Goal: Task Accomplishment & Management: Manage account settings

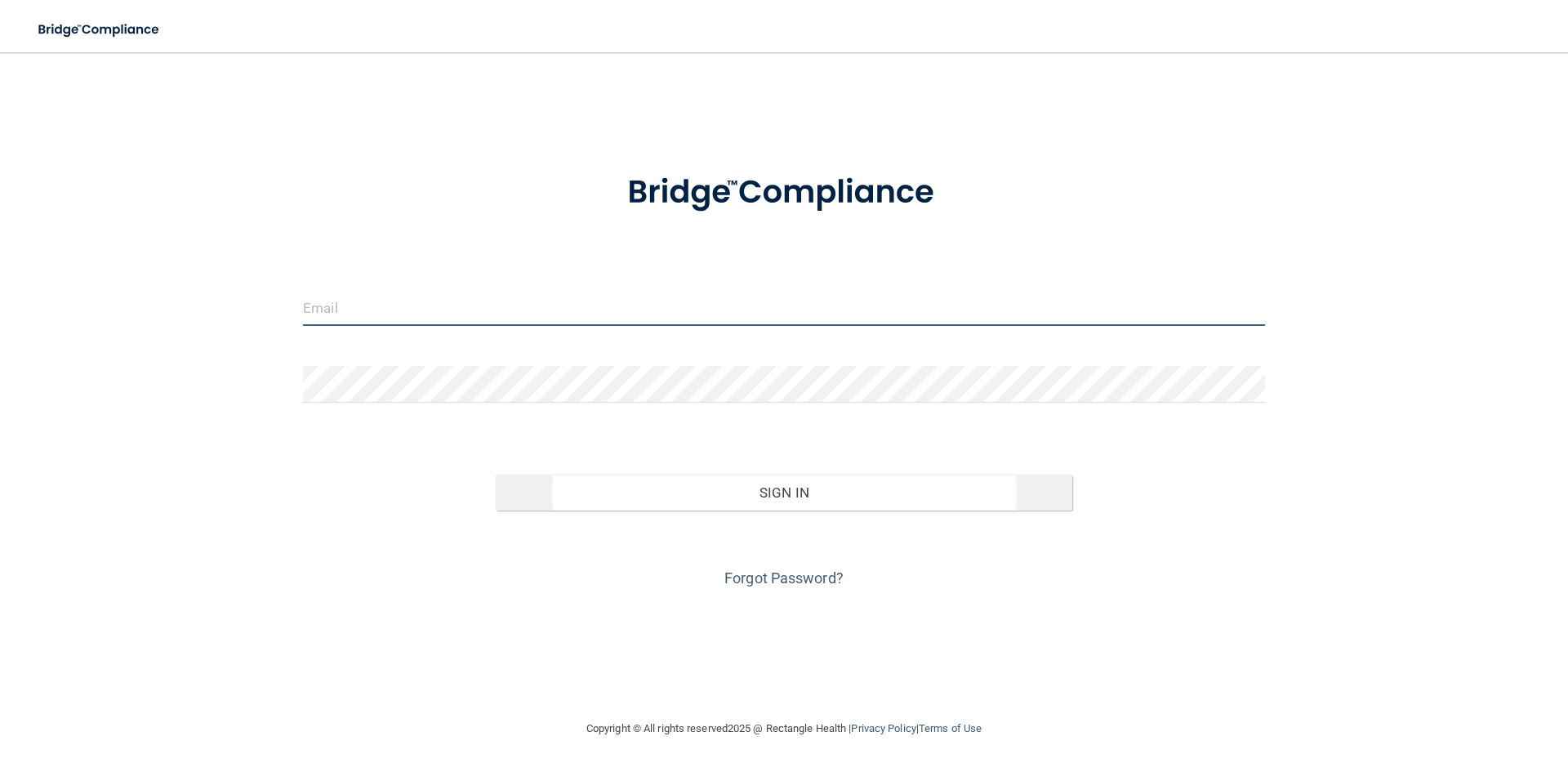
type input "[PERSON_NAME][EMAIL_ADDRESS][DOMAIN_NAME]"
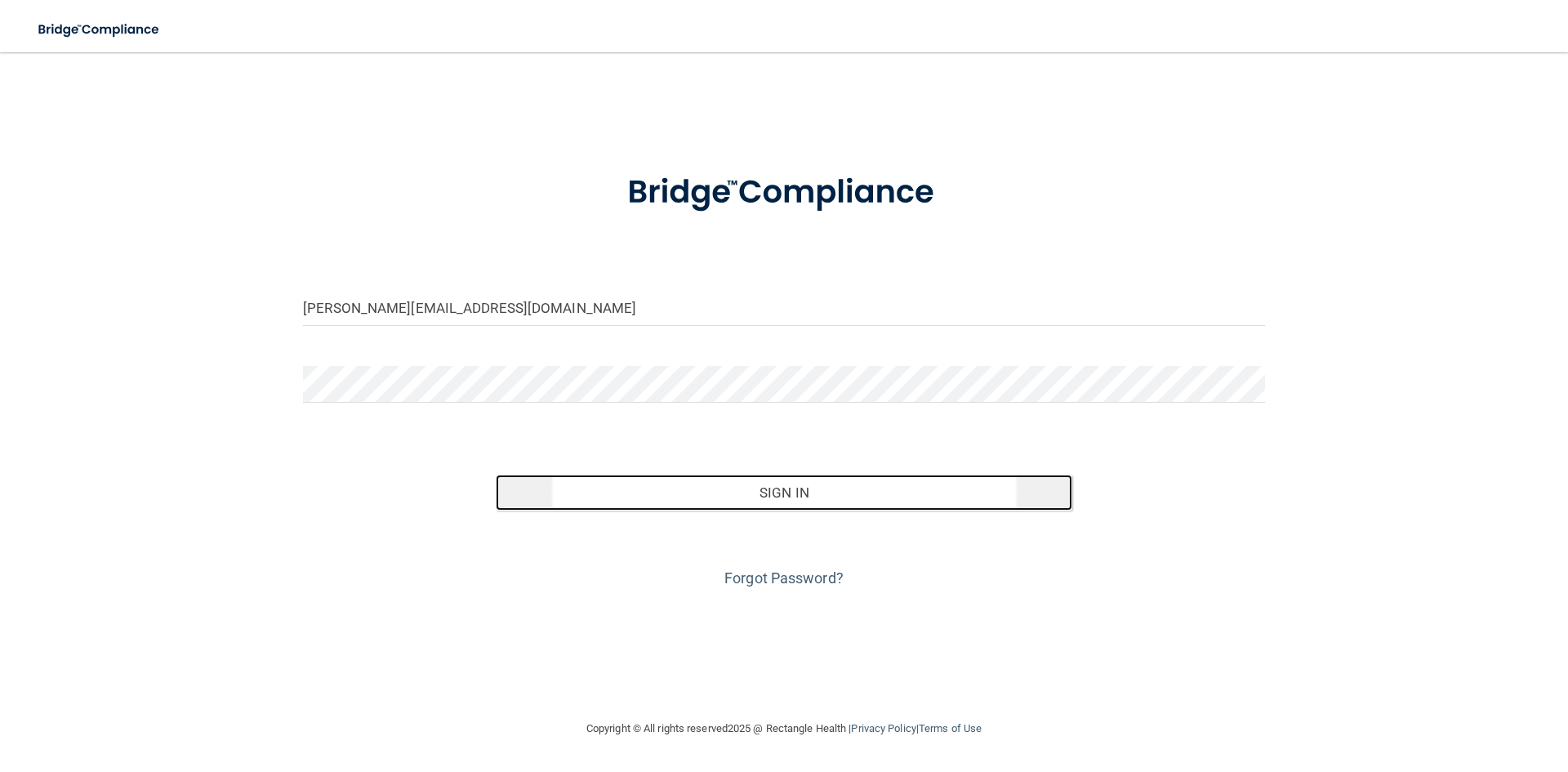
click at [827, 499] on button "Sign In" at bounding box center [784, 492] width 578 height 36
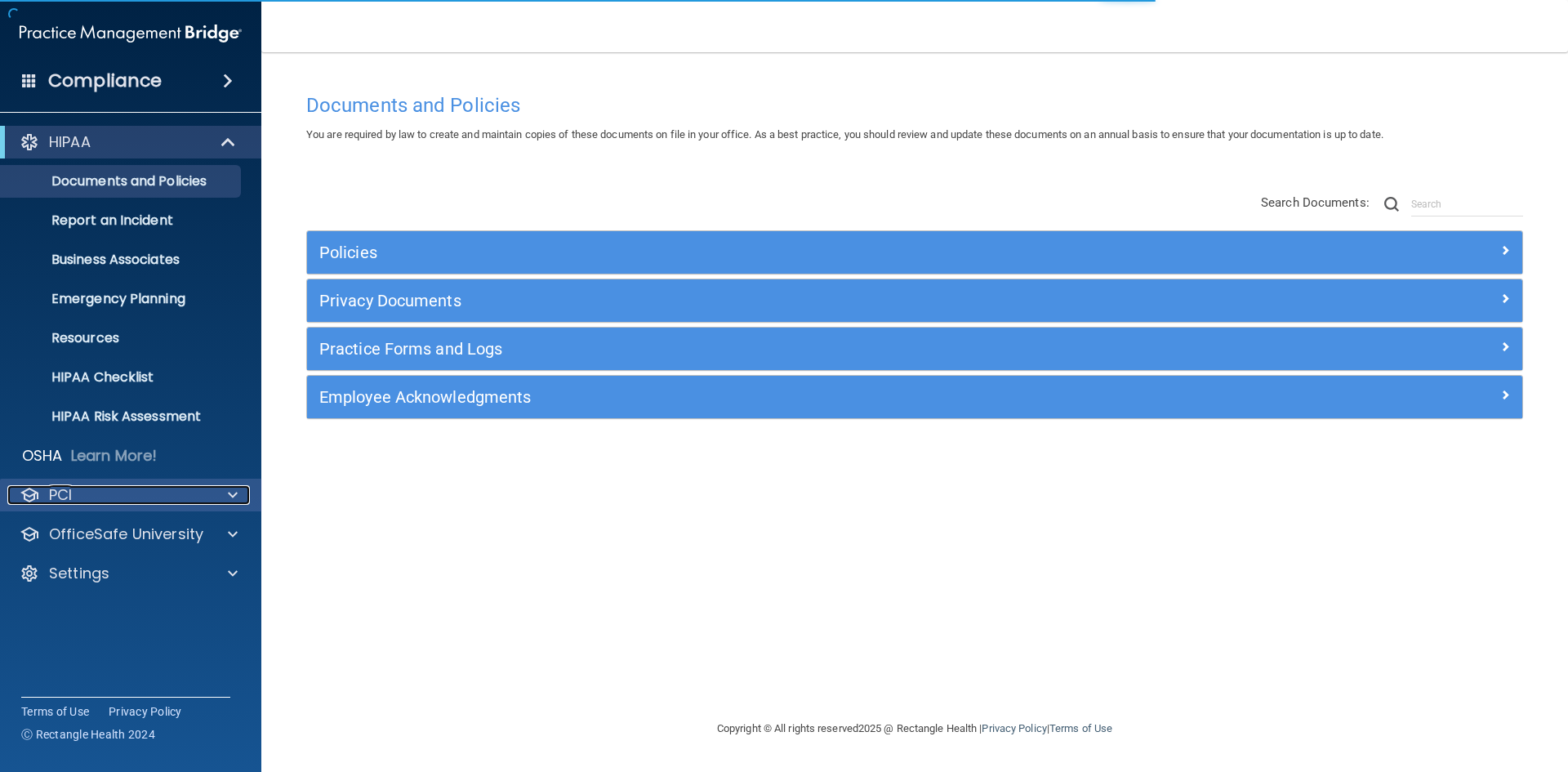
click at [71, 491] on p "PCI" at bounding box center [60, 494] width 23 height 19
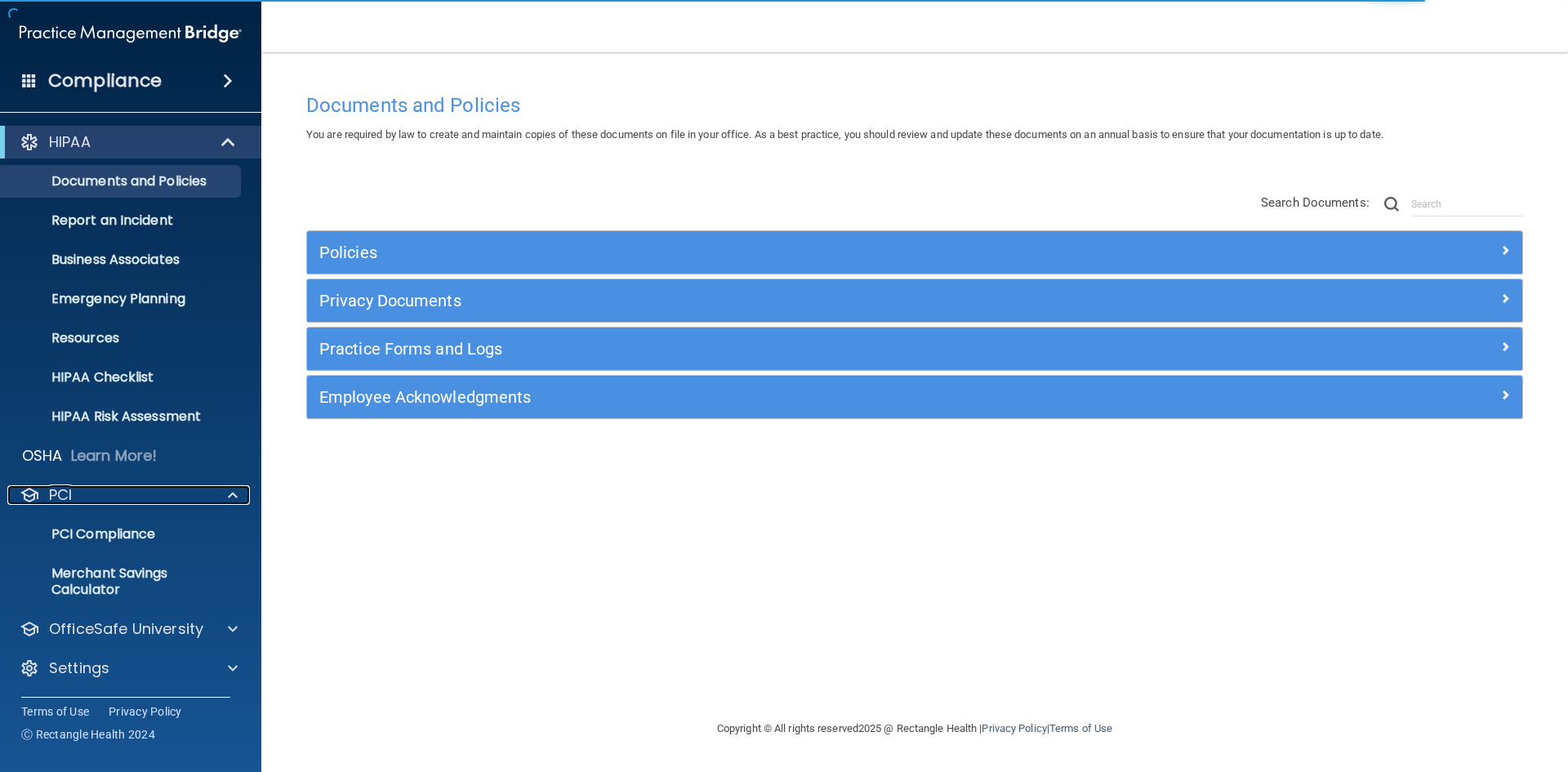
scroll to position [1, 0]
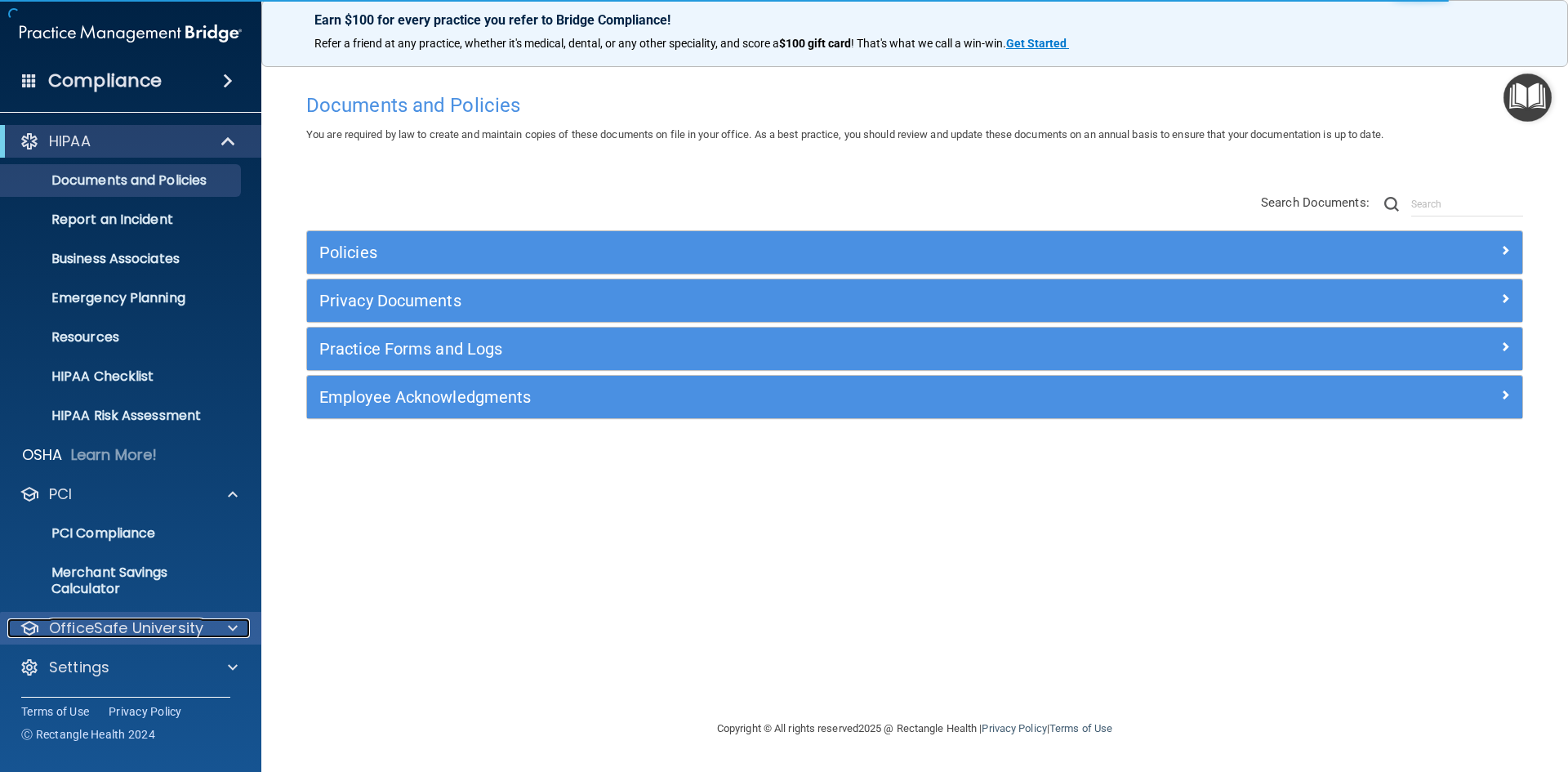
click at [108, 627] on p "OfficeSafe University" at bounding box center [126, 627] width 155 height 19
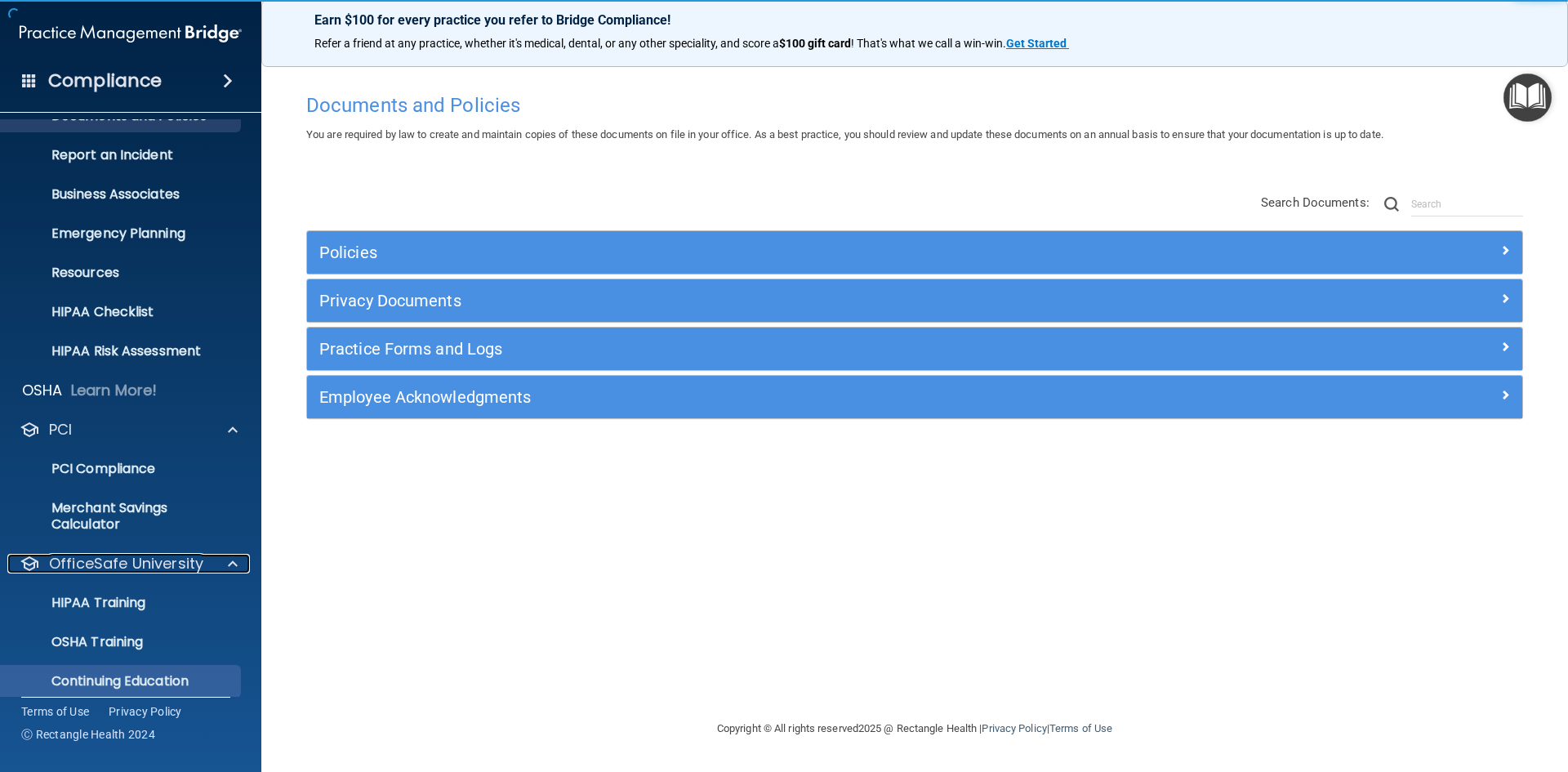
scroll to position [119, 0]
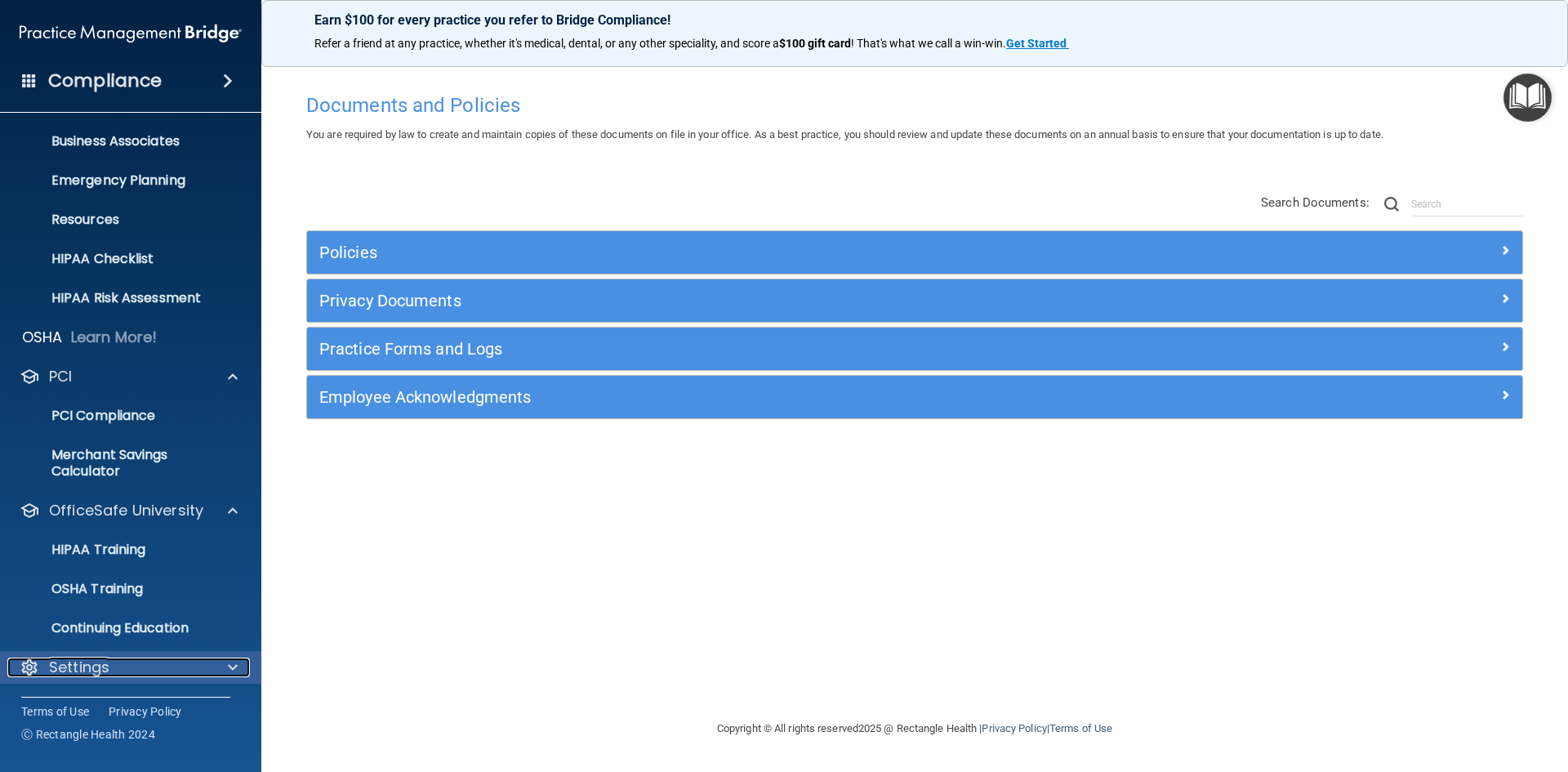
click at [91, 665] on p "Settings" at bounding box center [79, 667] width 61 height 19
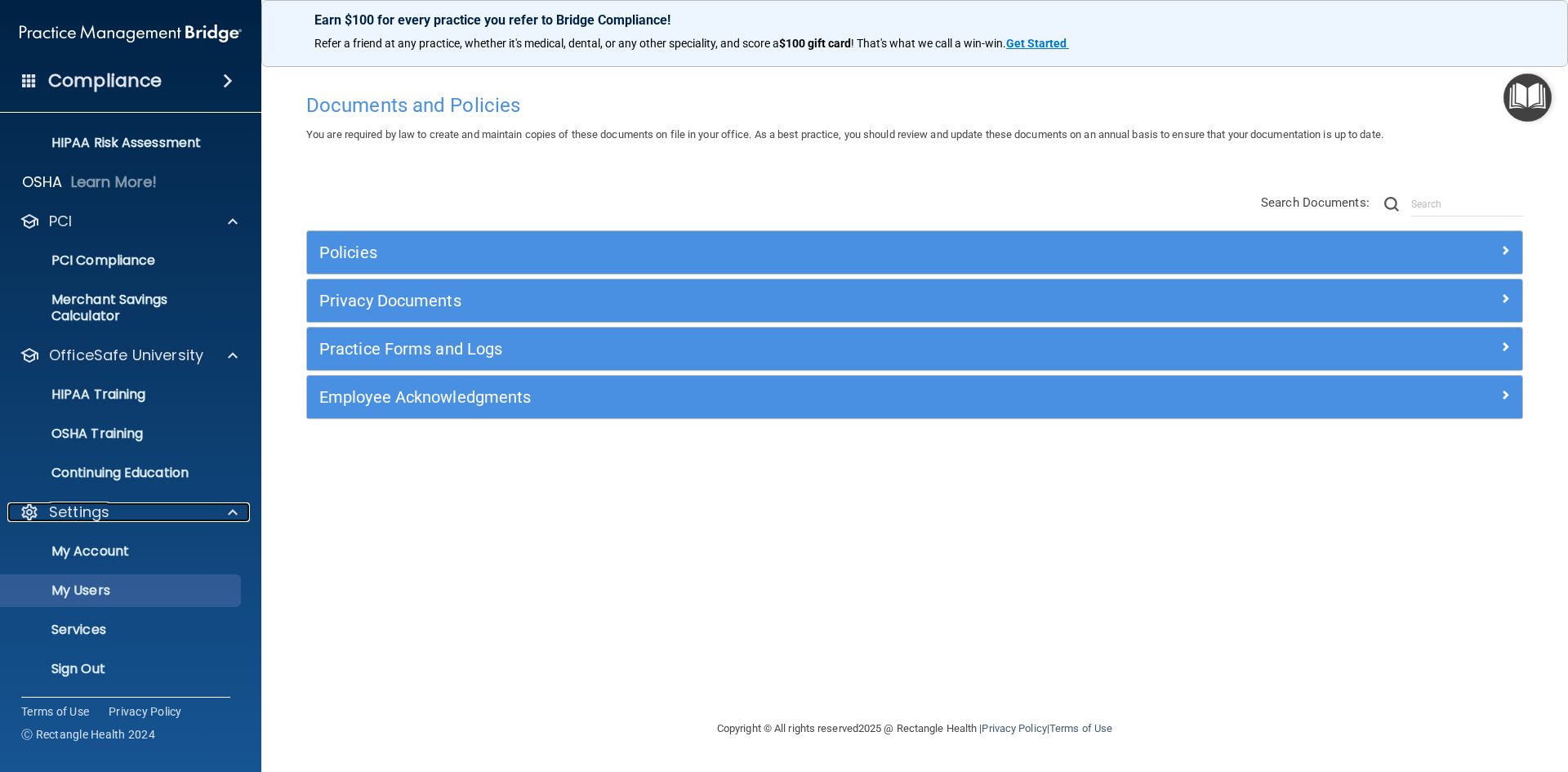
scroll to position [275, 0]
click at [135, 590] on p "My Users" at bounding box center [122, 589] width 223 height 16
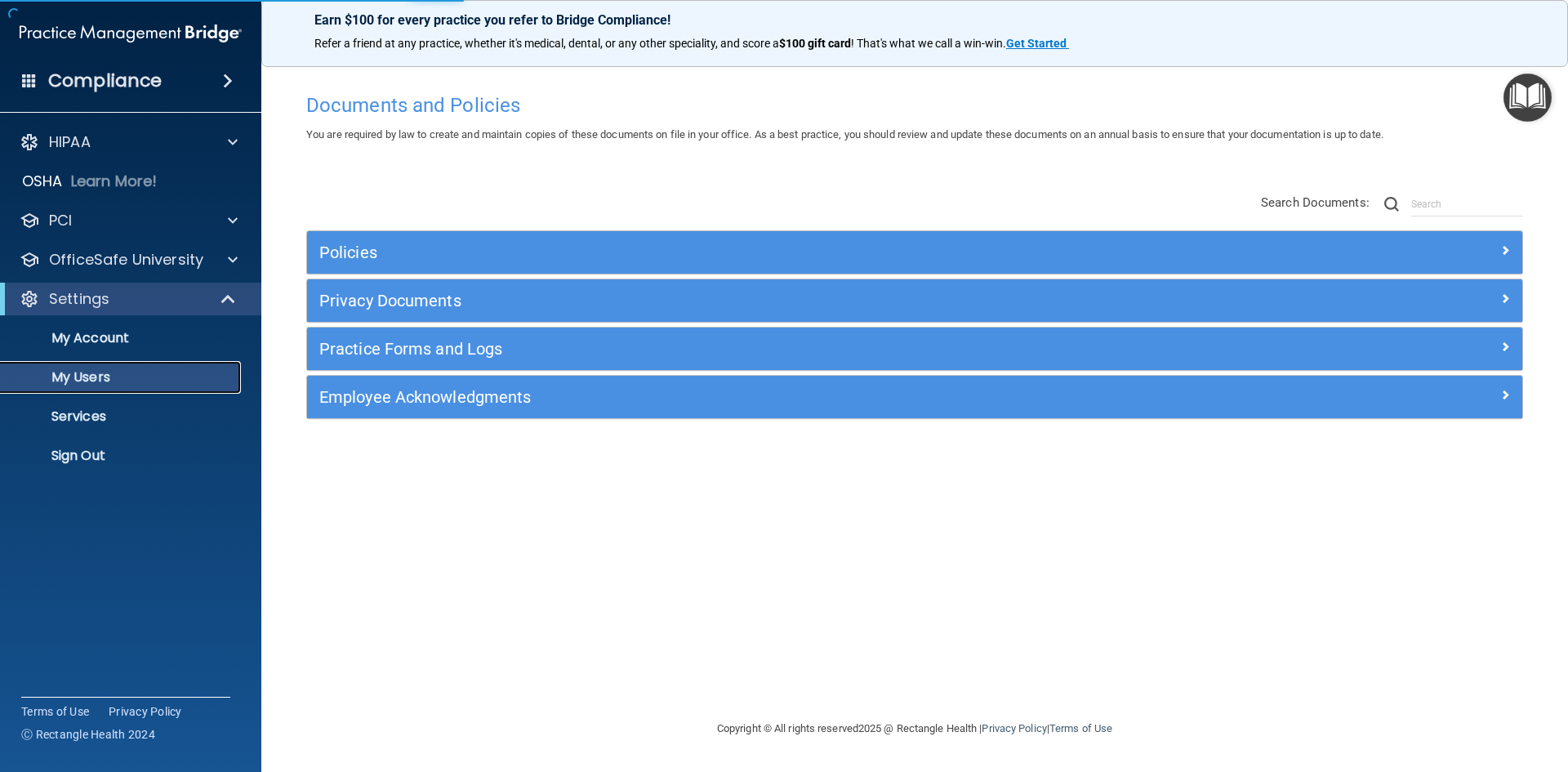
select select "20"
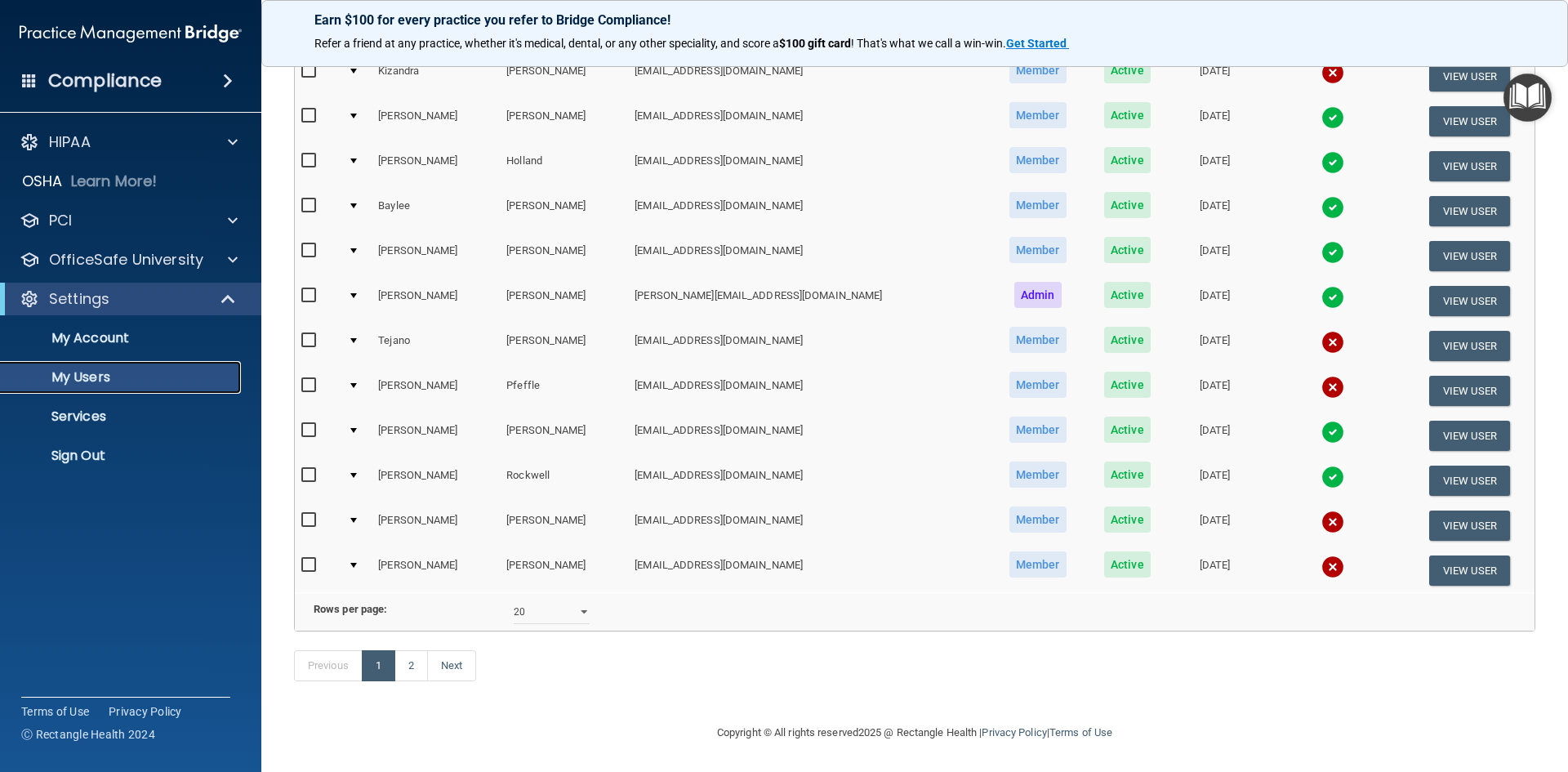
scroll to position [580, 0]
click at [465, 674] on link "Next" at bounding box center [451, 665] width 49 height 31
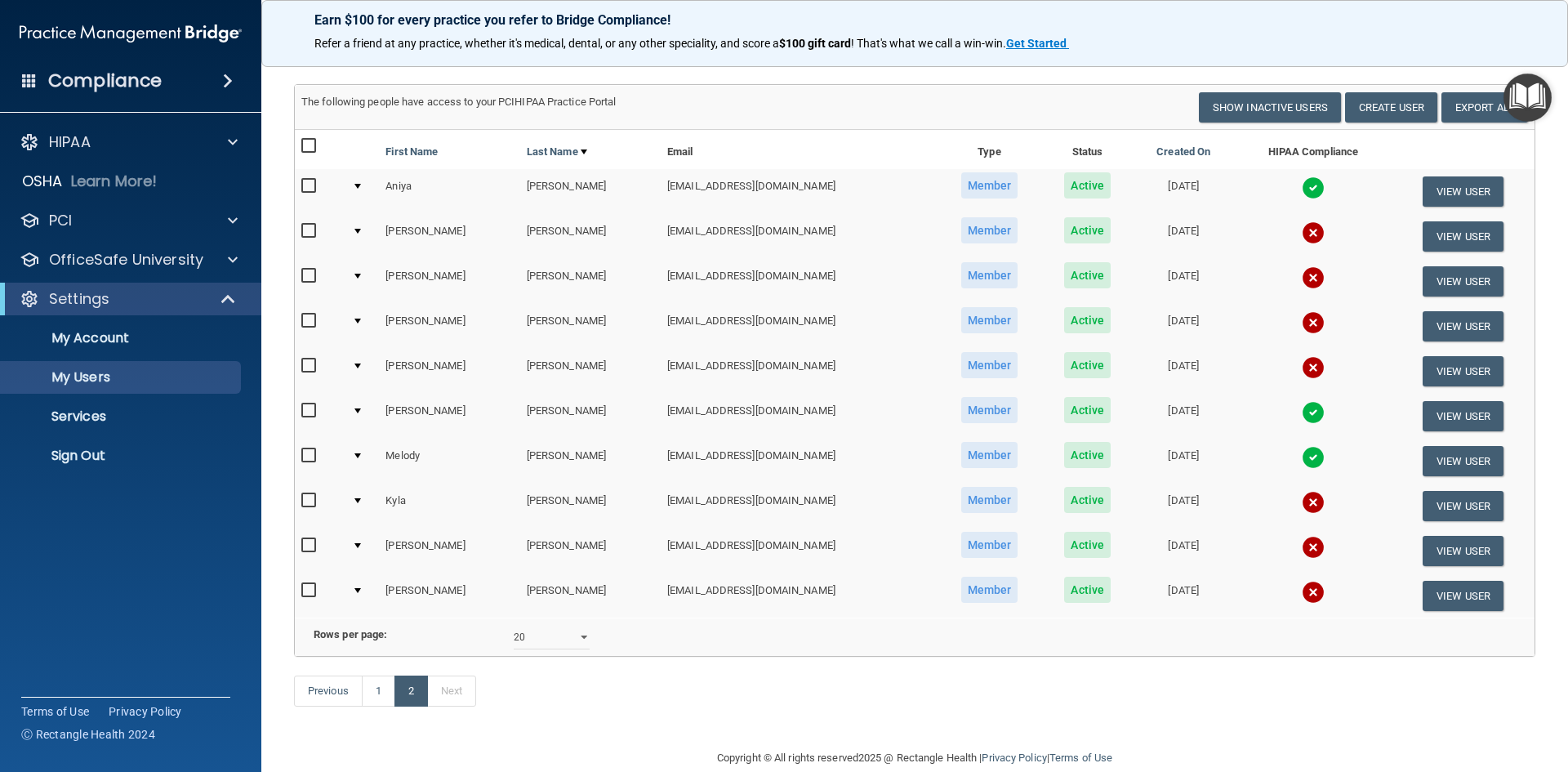
scroll to position [82, 0]
click at [580, 648] on select "10 20 30 40 all" at bounding box center [552, 636] width 76 height 24
select select "40"
click at [514, 637] on select "10 20 30 40 all" at bounding box center [552, 636] width 76 height 24
drag, startPoint x: 710, startPoint y: 501, endPoint x: 658, endPoint y: 417, distance: 98.8
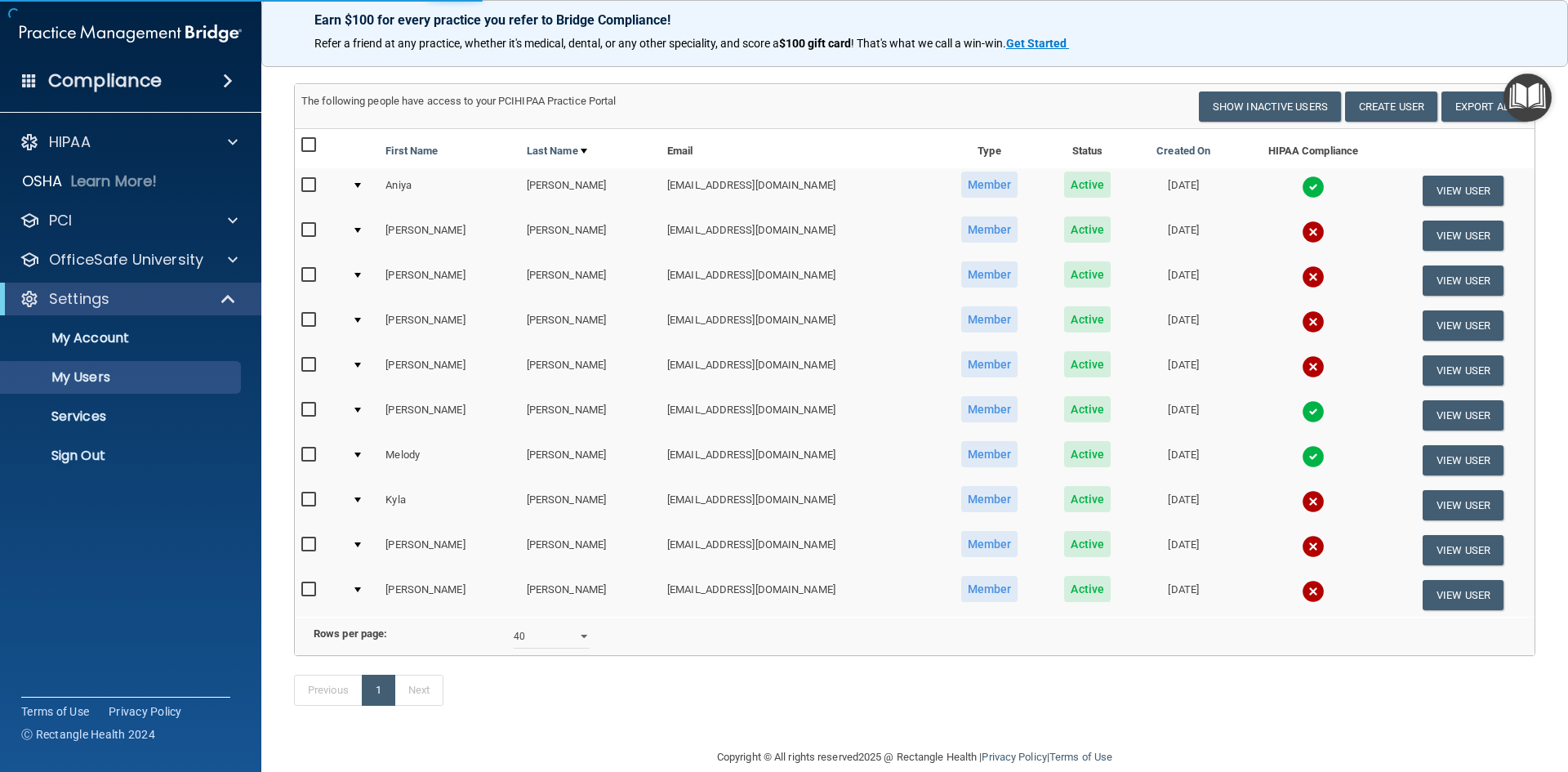
click at [658, 417] on table "First Name Last Name Email Type Status Created On HIPAA Compliance Aniya Todd a…" at bounding box center [915, 373] width 1240 height 488
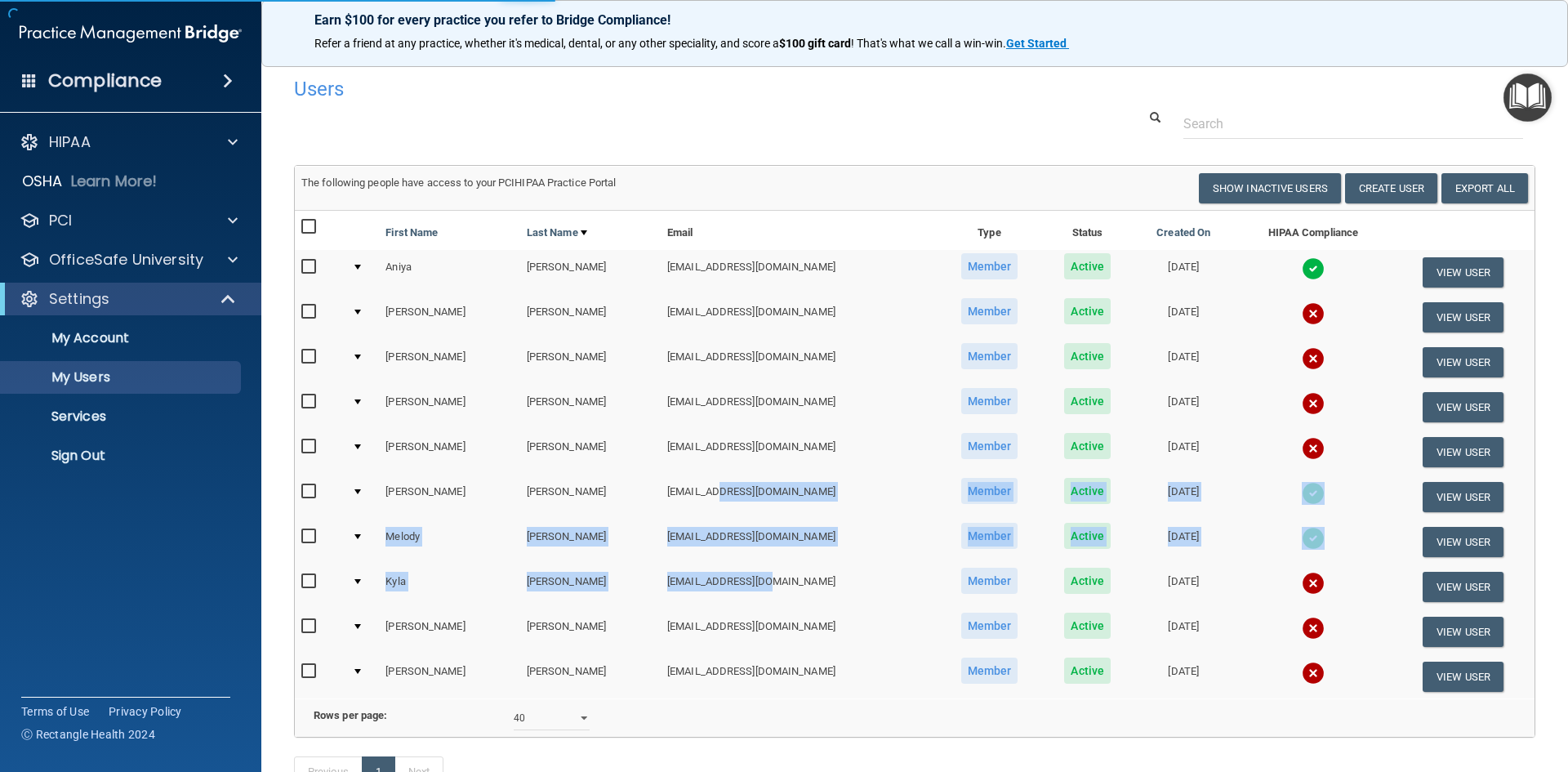
select select "40"
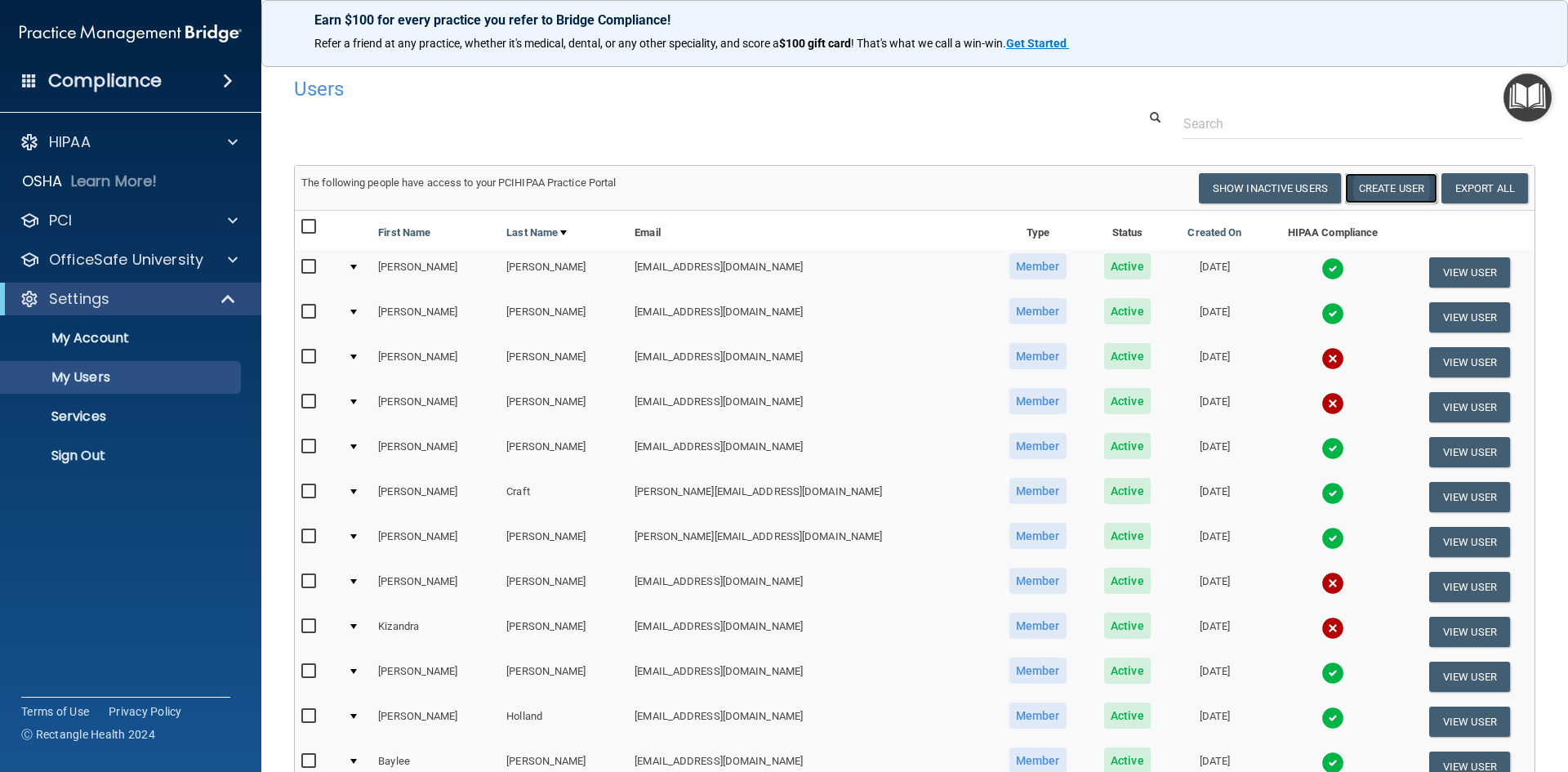
click at [1375, 183] on button "Create User" at bounding box center [1391, 188] width 92 height 30
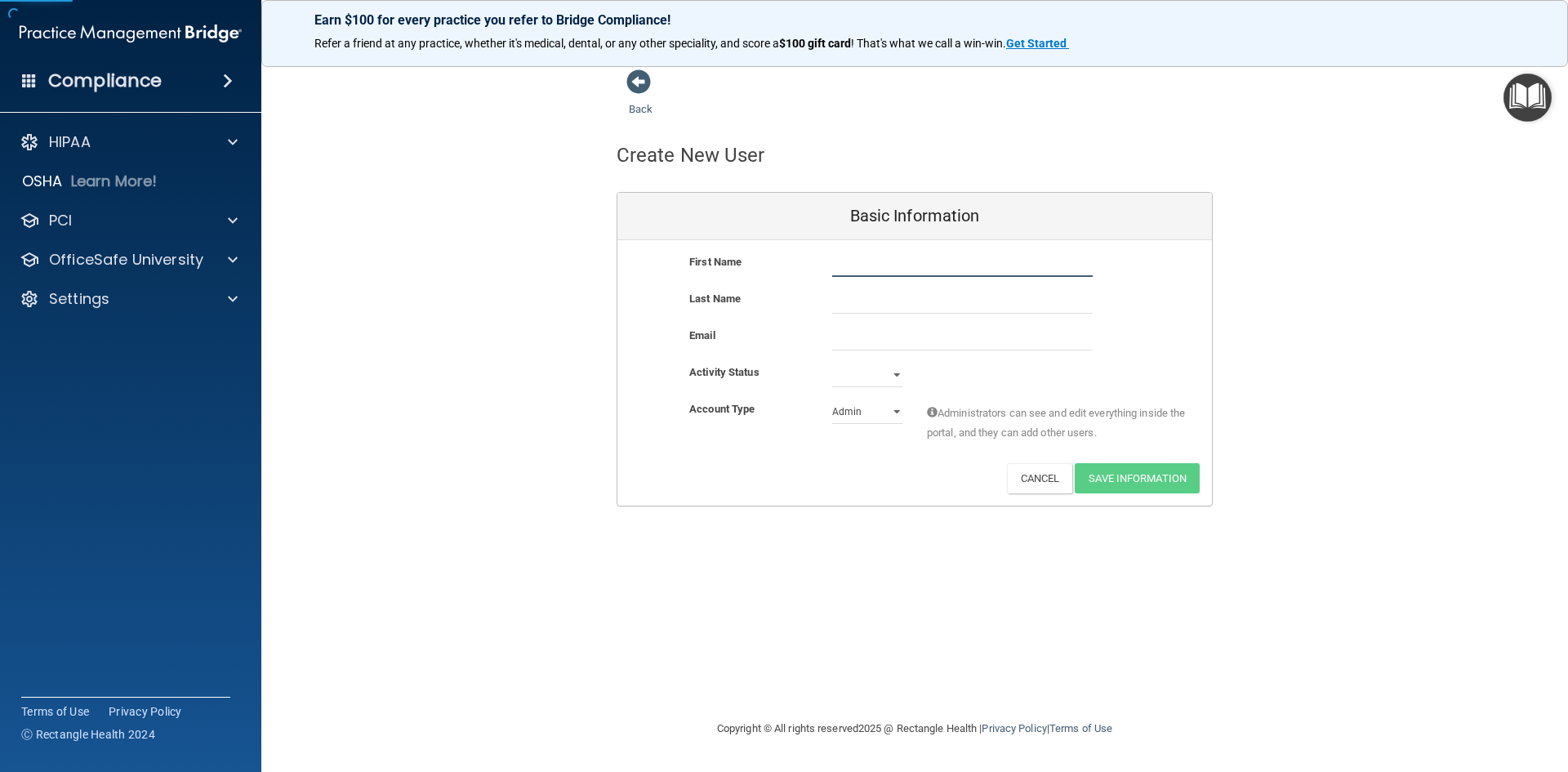
click at [888, 256] on input "text" at bounding box center [963, 264] width 261 height 24
type input "[PERSON_NAME]"
click at [898, 306] on input "text" at bounding box center [963, 301] width 261 height 24
type input "[PERSON_NAME]"
click at [898, 341] on input "email" at bounding box center [963, 338] width 261 height 24
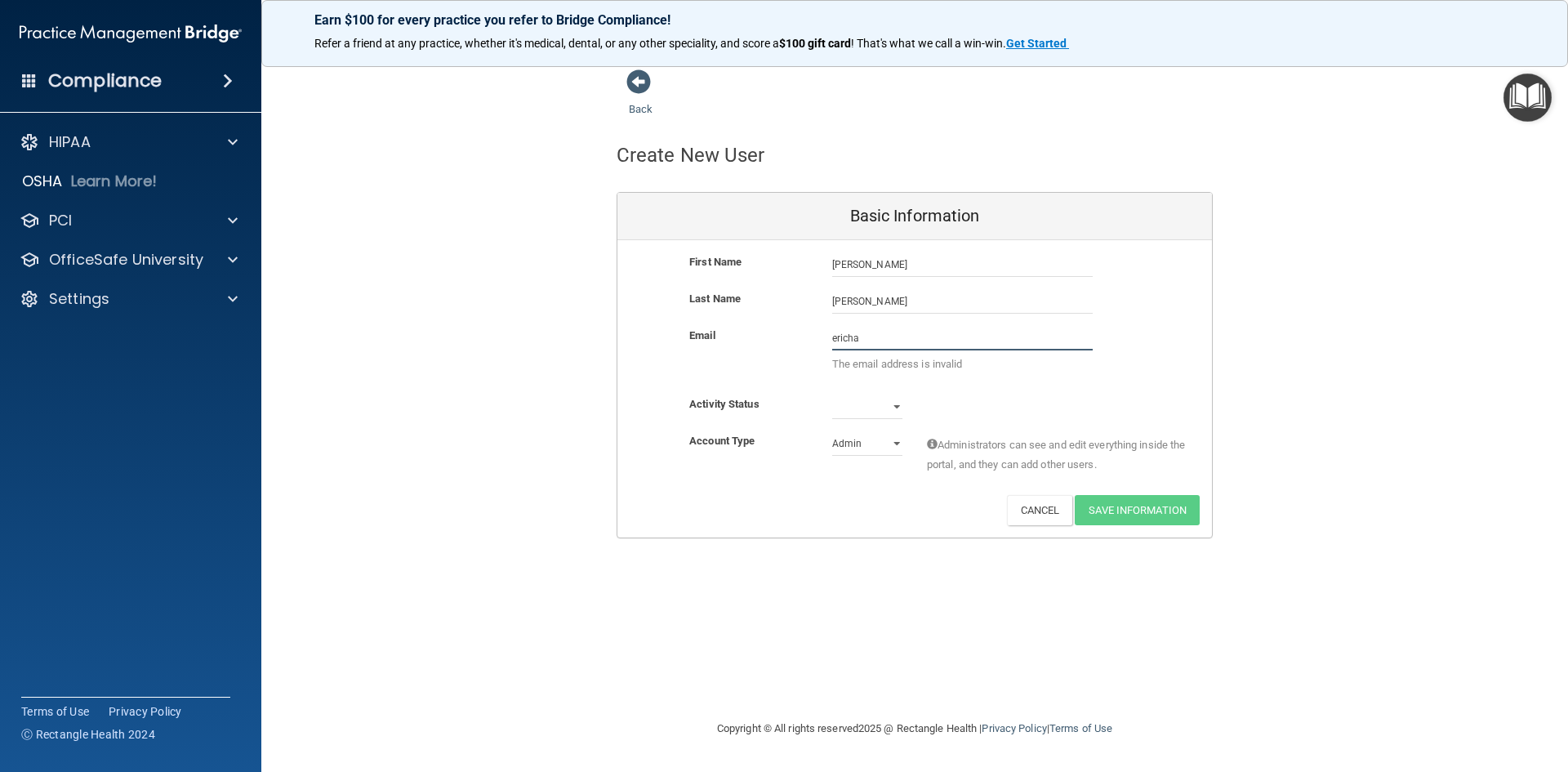
type input "[EMAIL_ADDRESS][DOMAIN_NAME]"
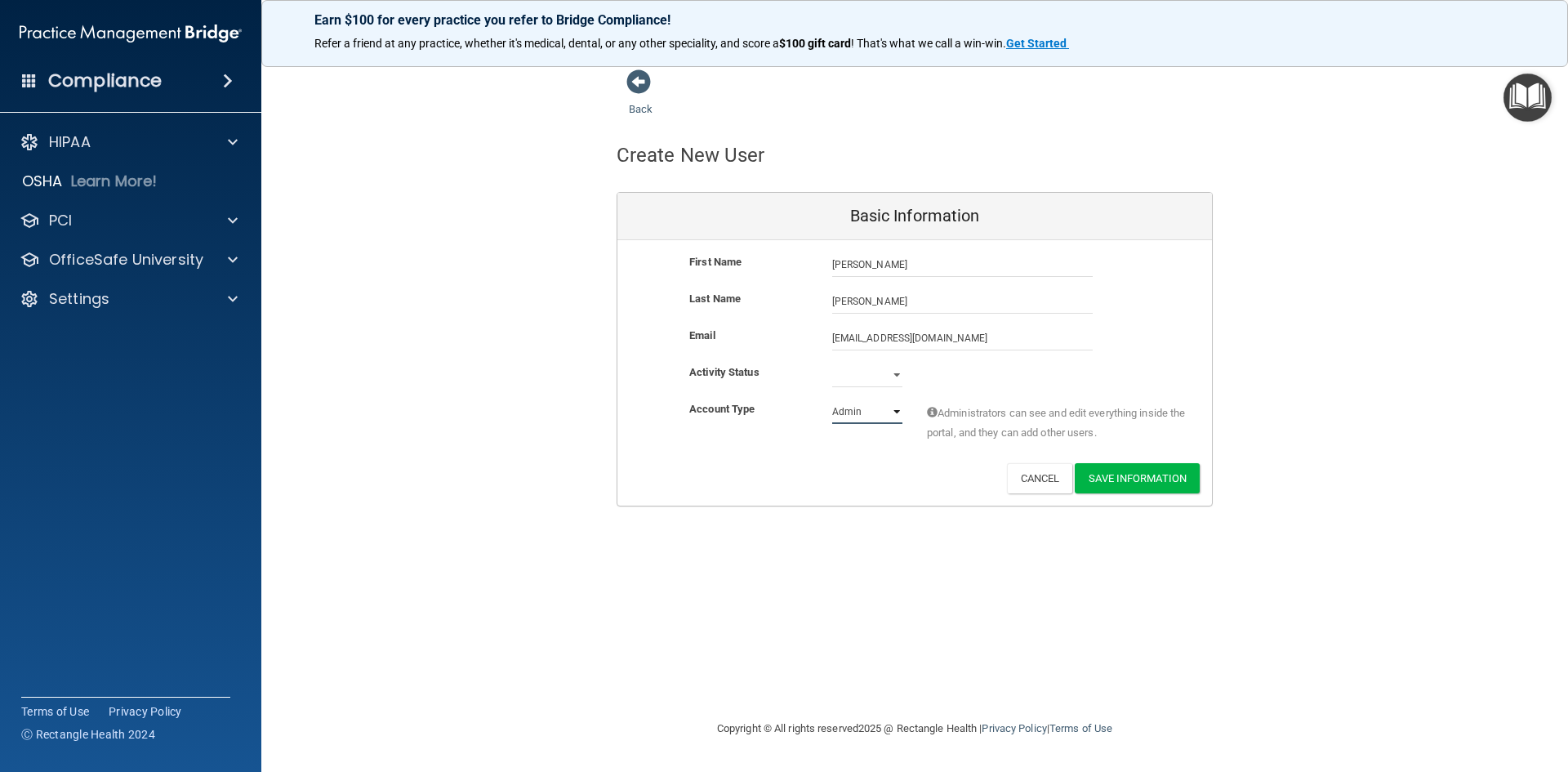
click at [890, 405] on select "Admin Member" at bounding box center [868, 411] width 71 height 24
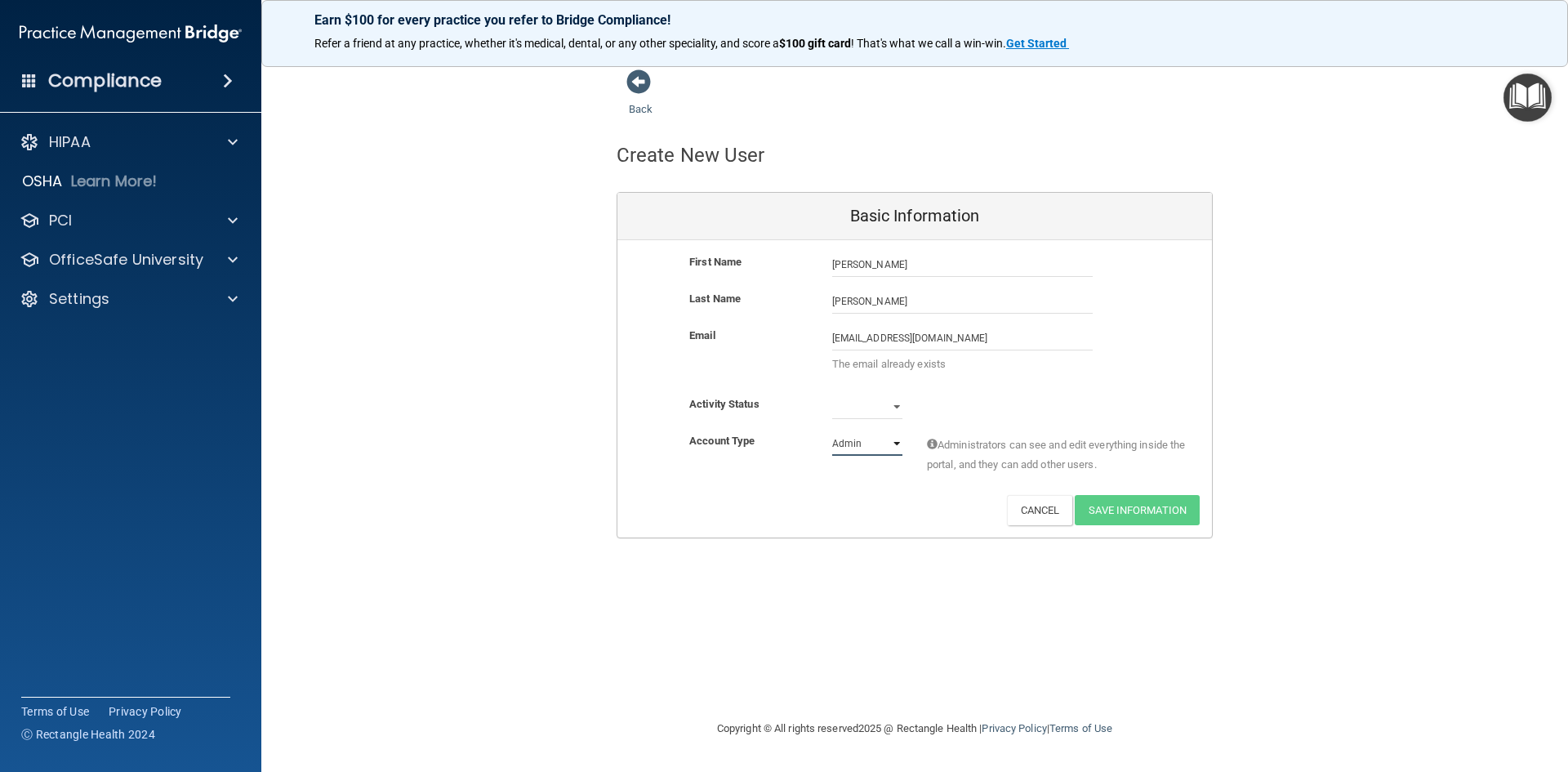
select select "practice_member"
click at [832, 431] on select "Admin Member" at bounding box center [868, 443] width 71 height 24
click at [639, 107] on link "Back" at bounding box center [641, 99] width 24 height 32
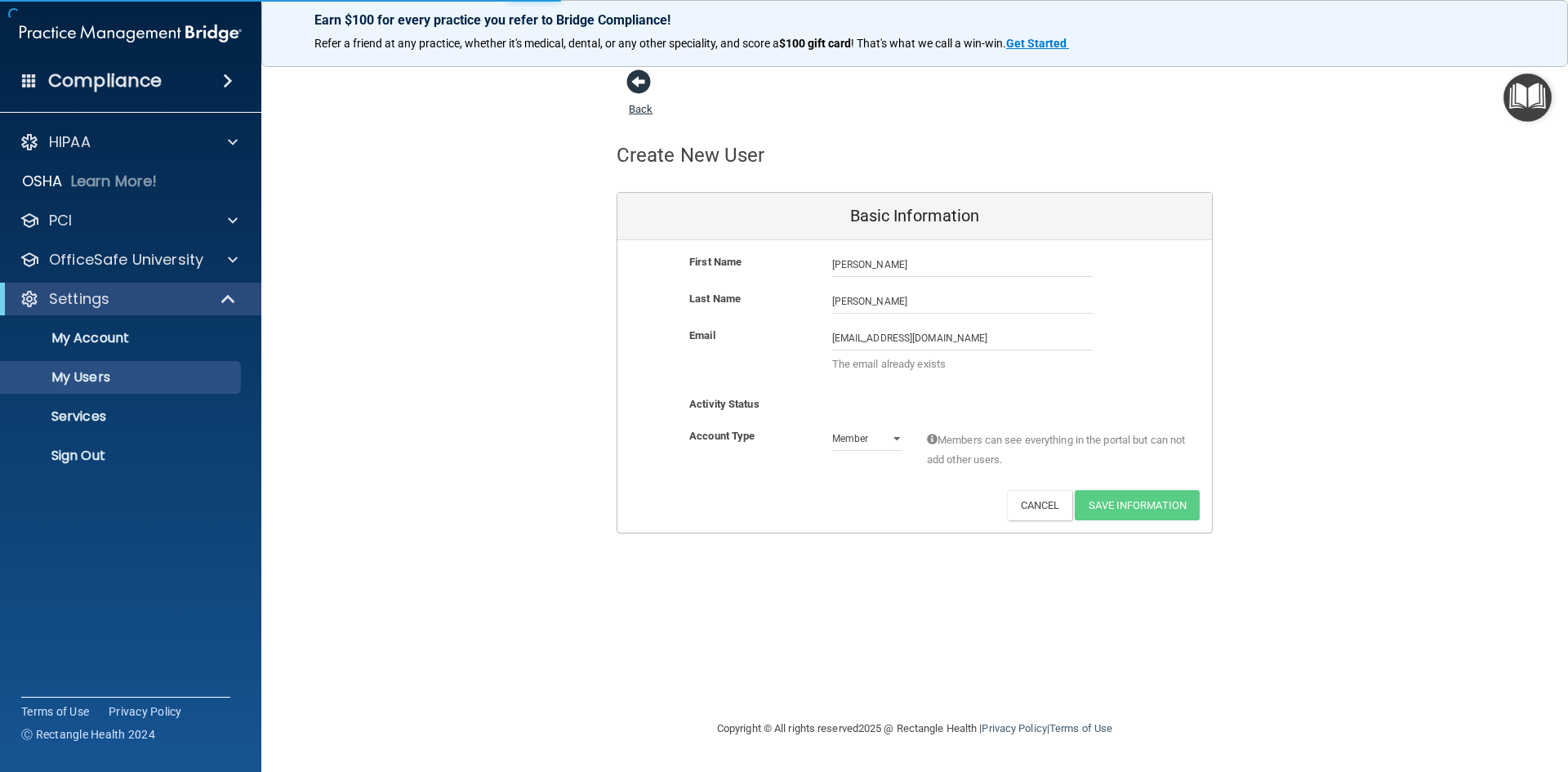
select select "40"
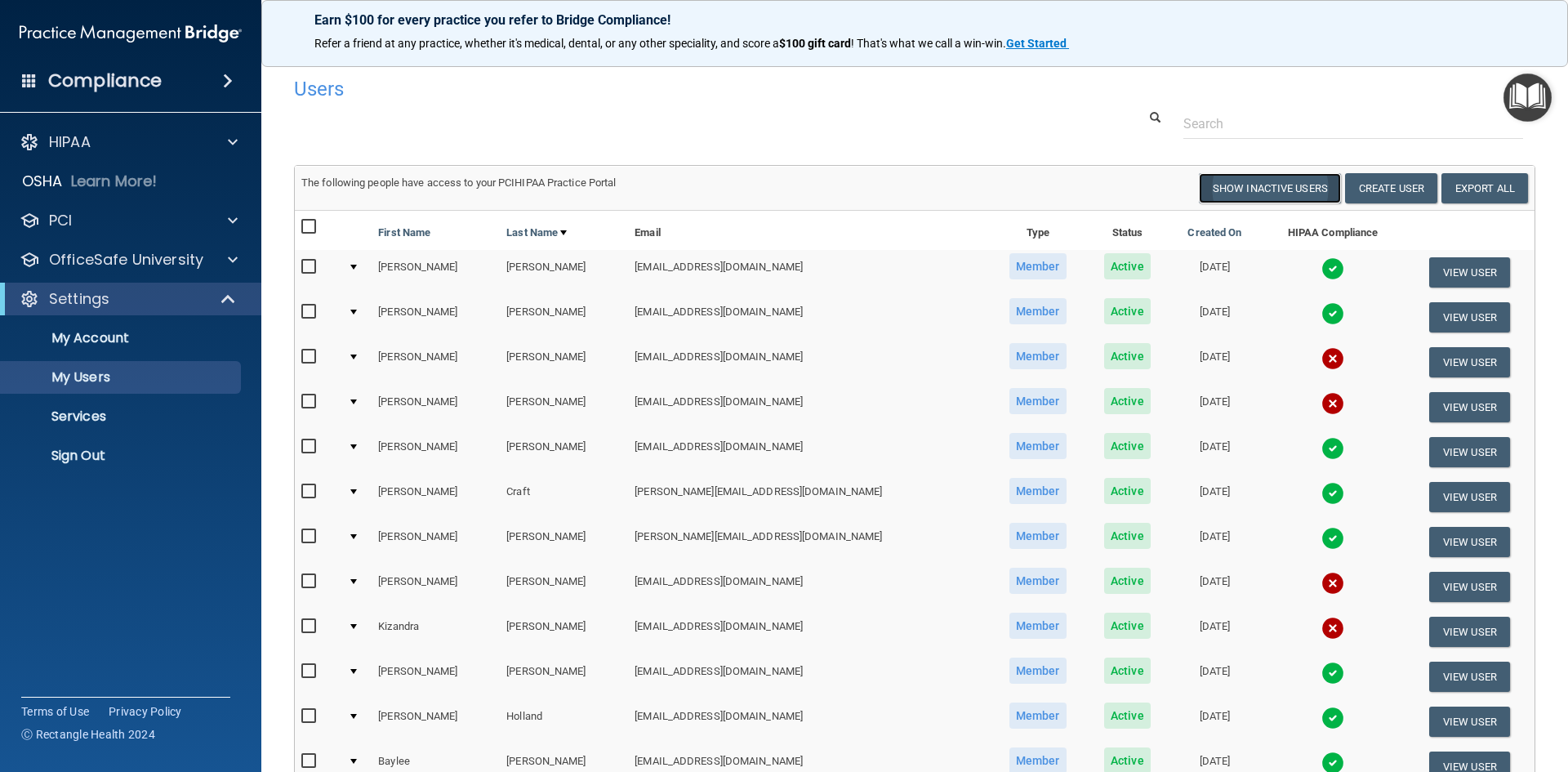
click at [1216, 181] on button "Show Inactive Users" at bounding box center [1270, 188] width 142 height 30
select select "40"
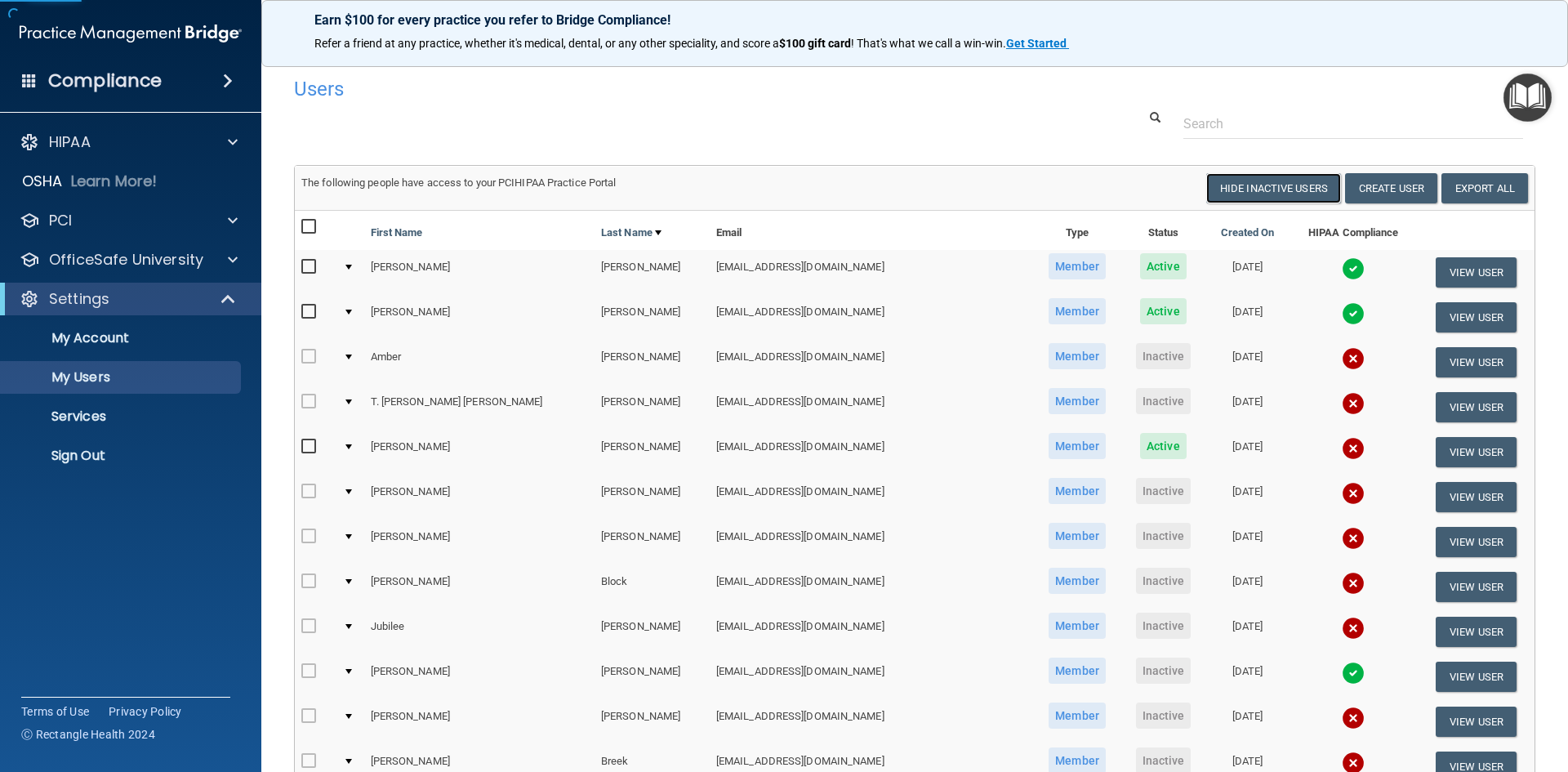
click at [1214, 185] on button "Hide Inactive Users" at bounding box center [1274, 188] width 135 height 30
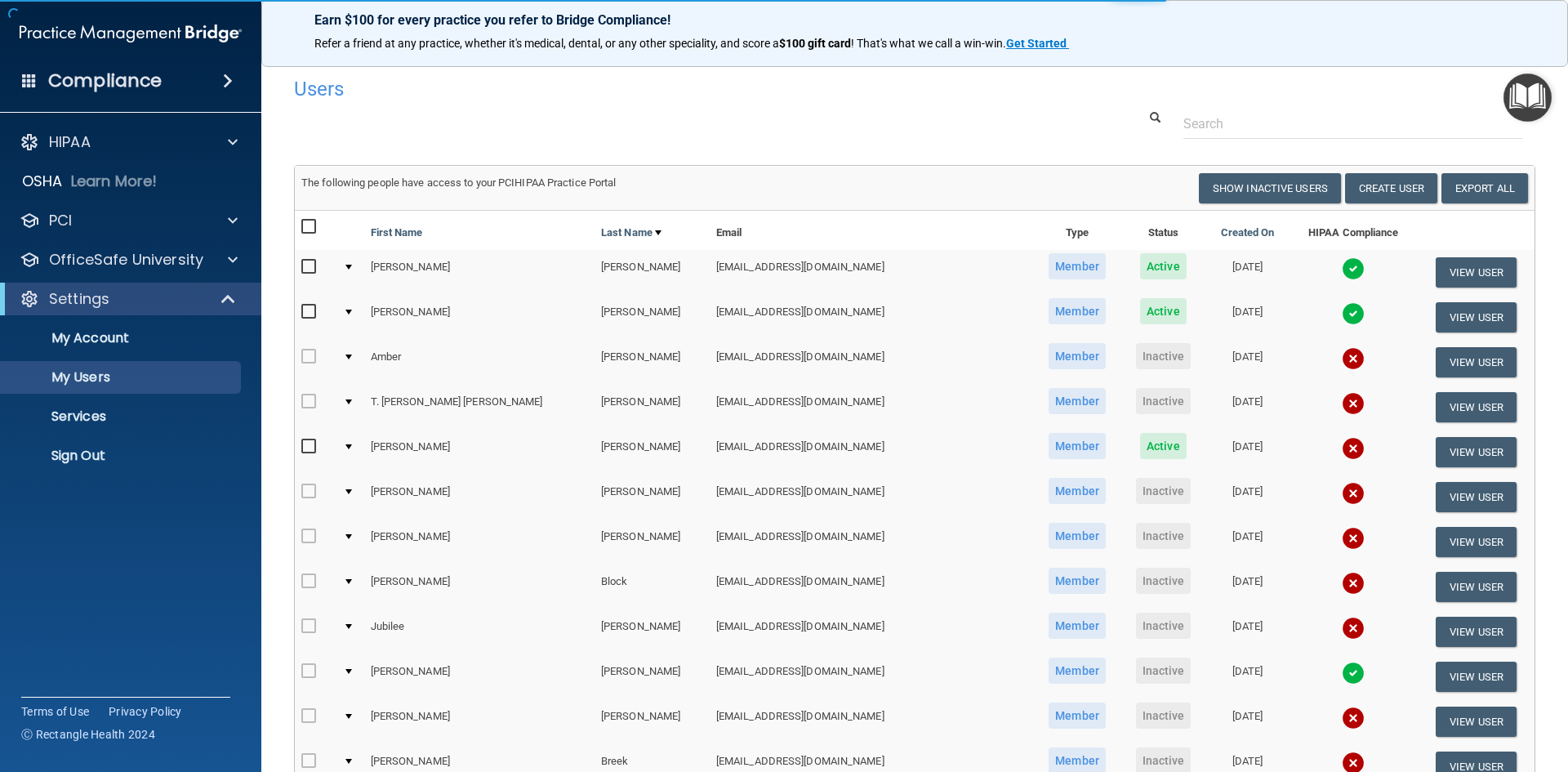
select select "40"
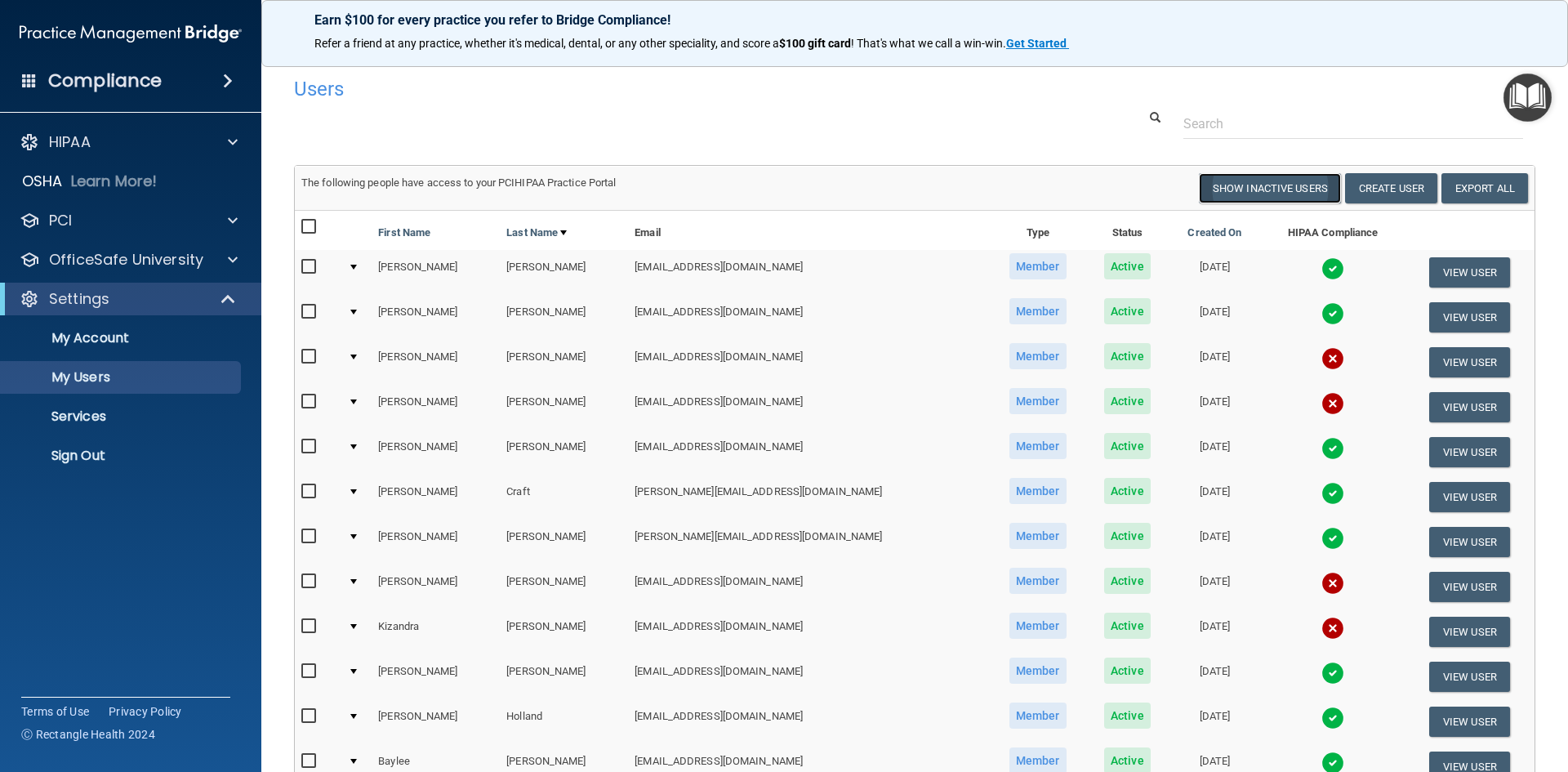
click at [1245, 188] on button "Show Inactive Users" at bounding box center [1270, 188] width 142 height 30
select select "40"
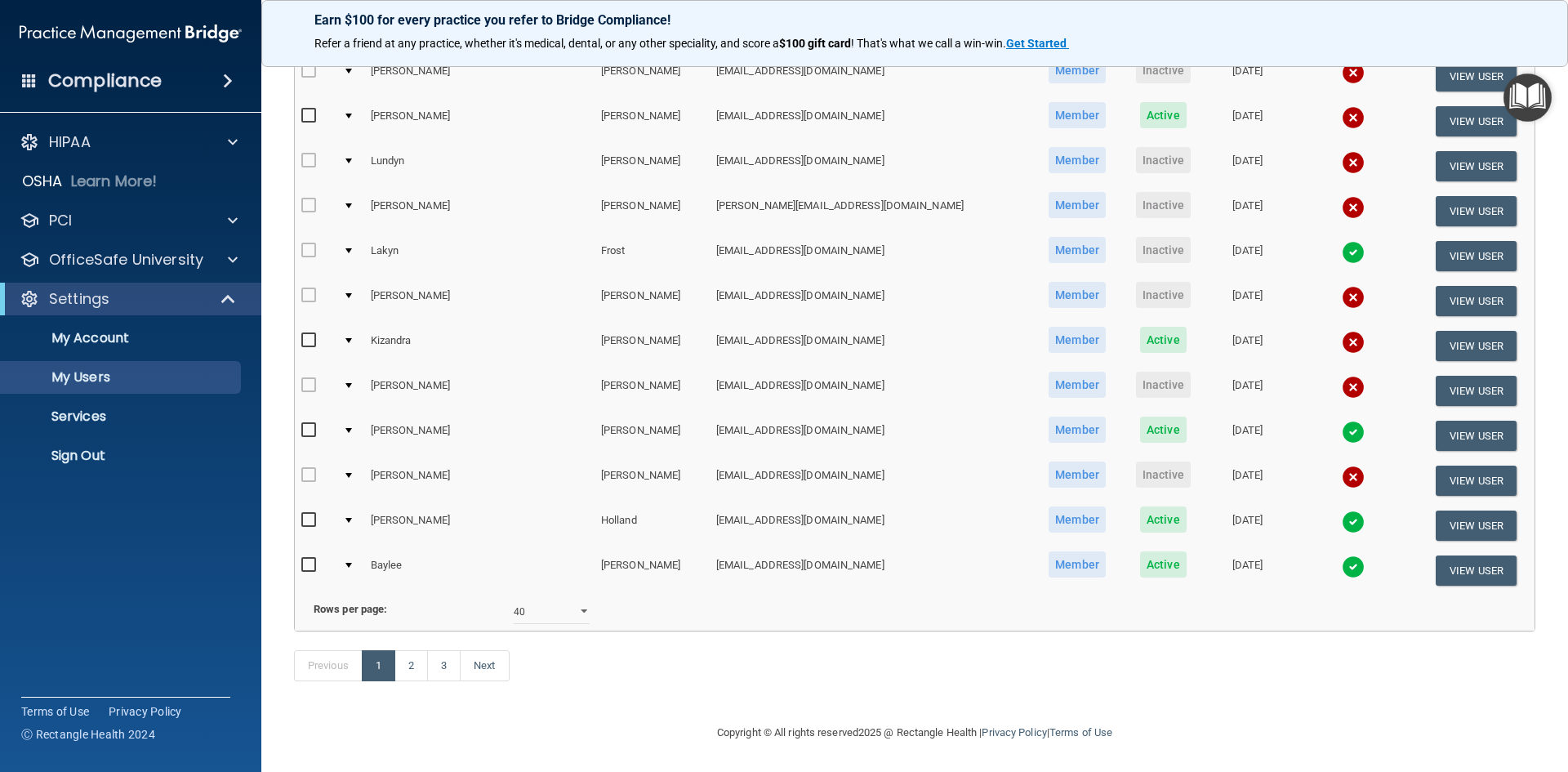
scroll to position [1479, 0]
click at [479, 669] on link "Next" at bounding box center [484, 665] width 49 height 31
select select "40"
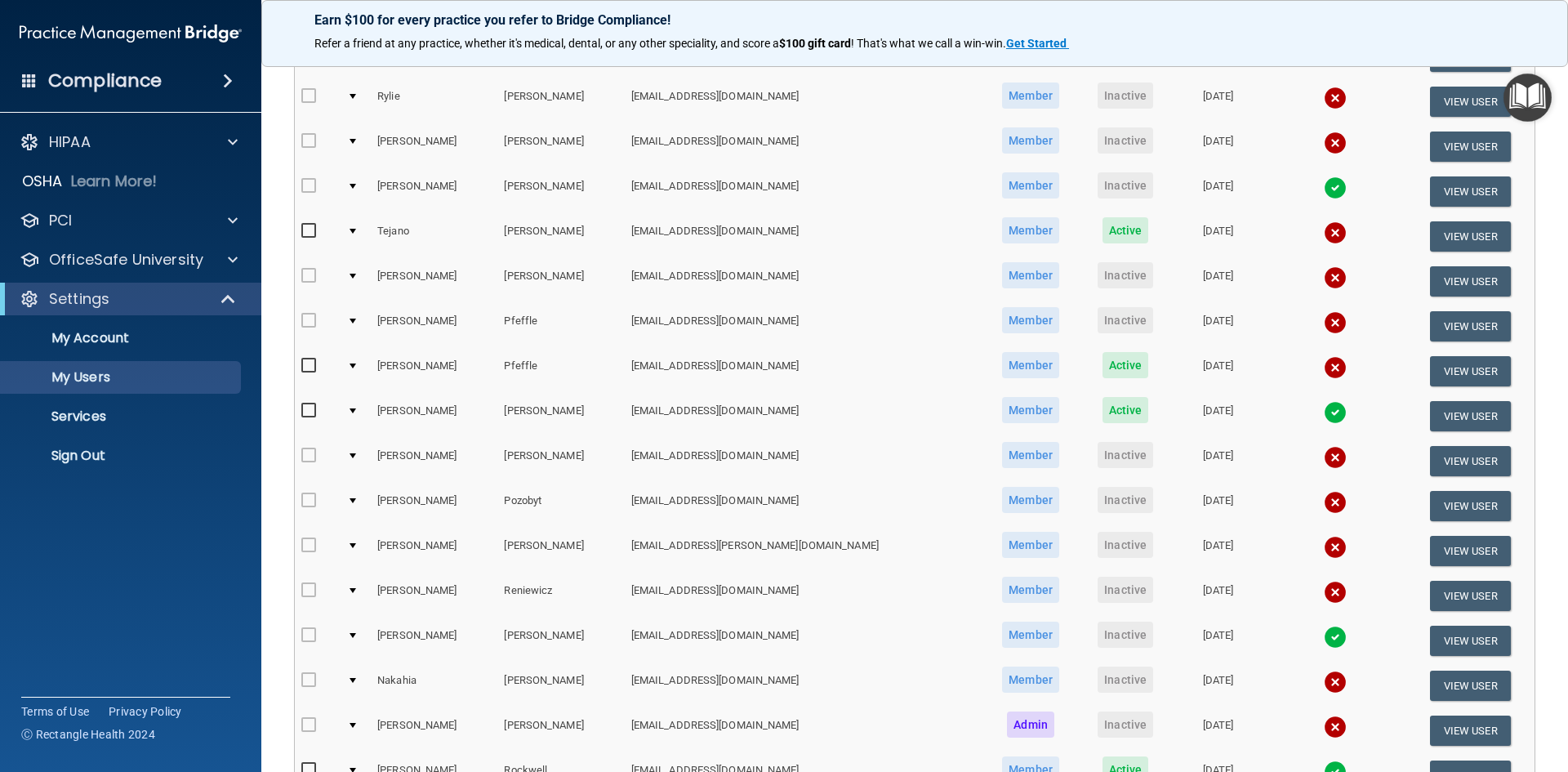
scroll to position [1062, 0]
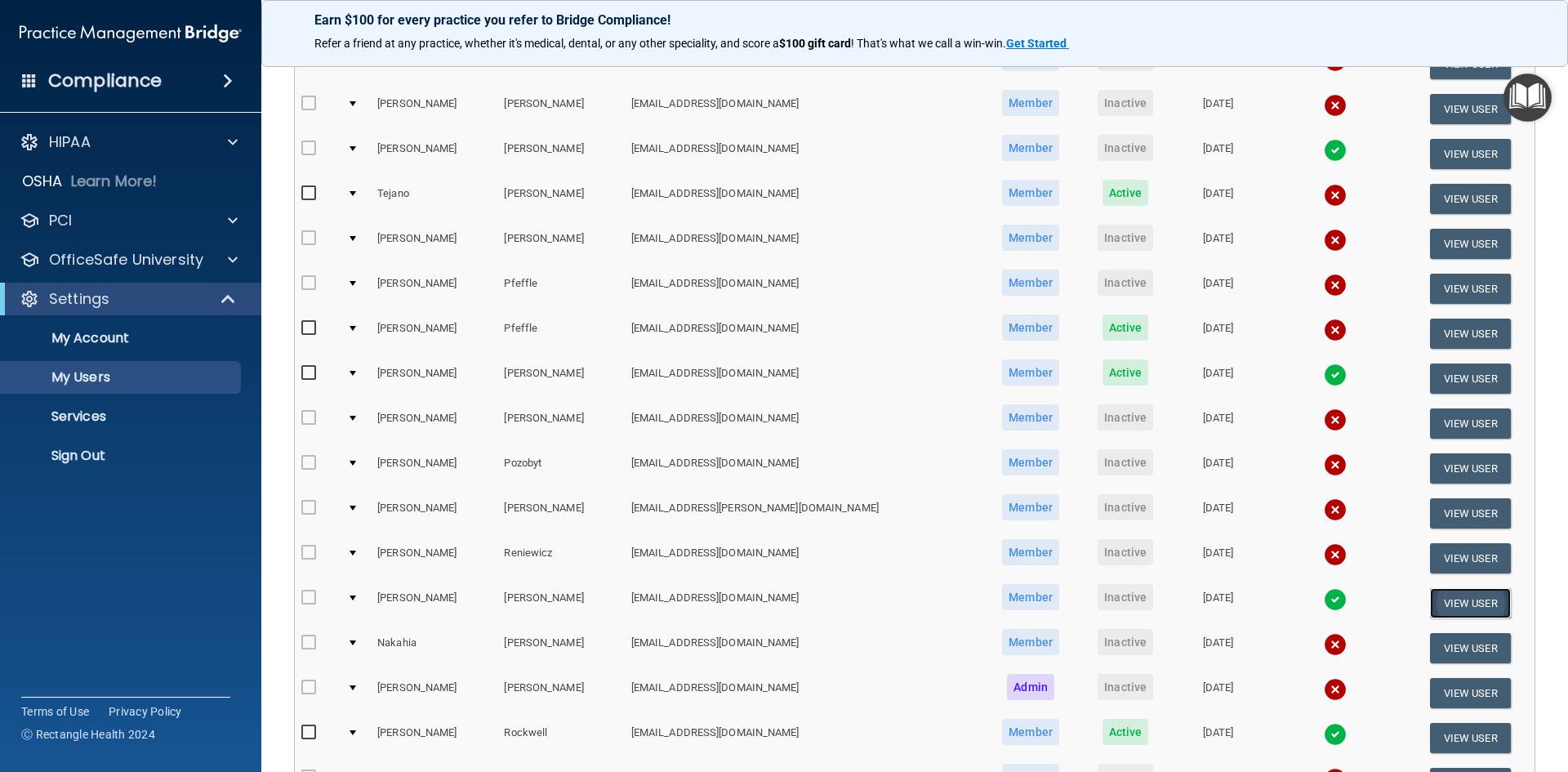
click at [1450, 610] on button "View User" at bounding box center [1470, 604] width 81 height 30
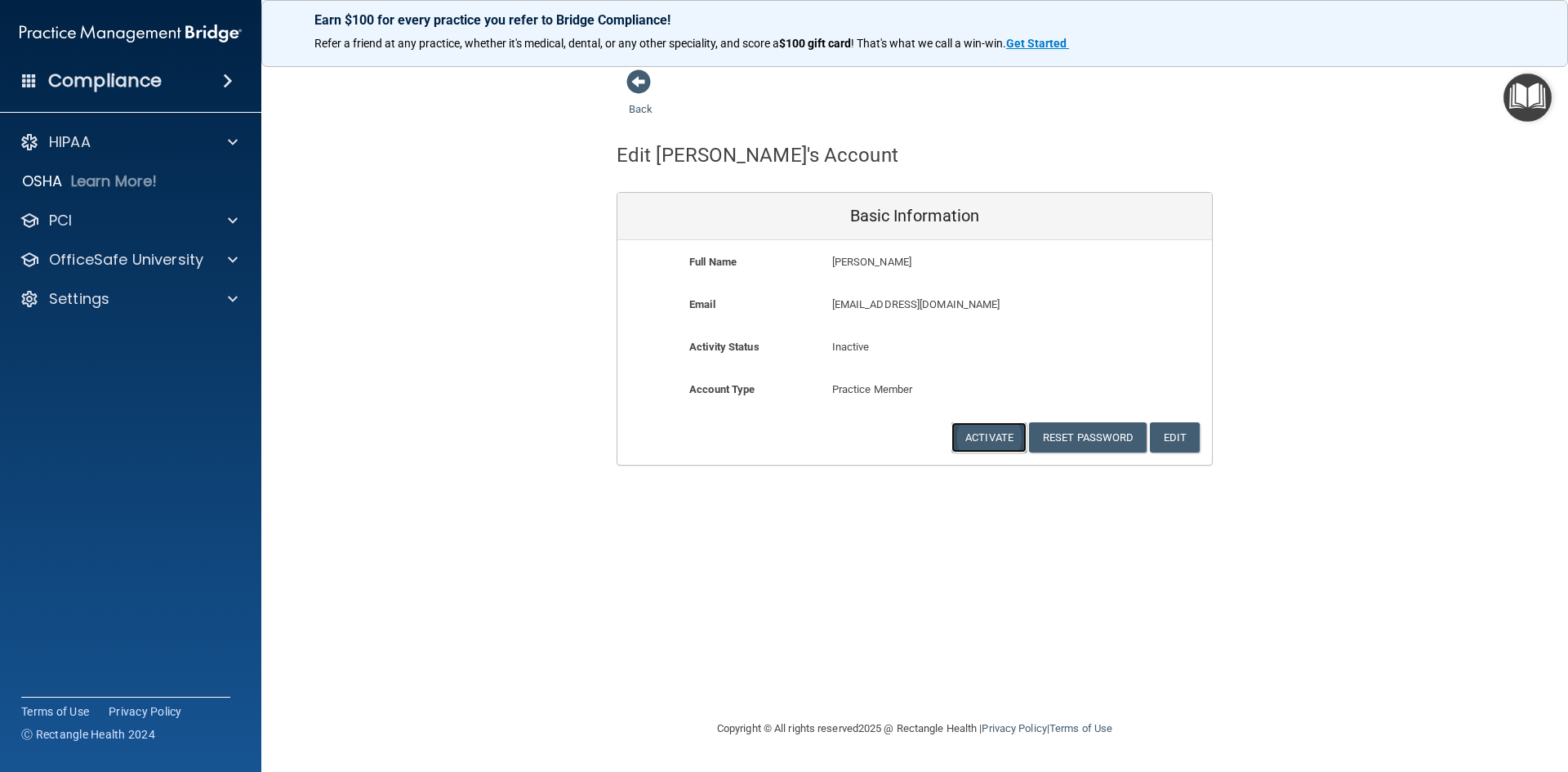
click at [990, 440] on button "Activate" at bounding box center [989, 437] width 75 height 30
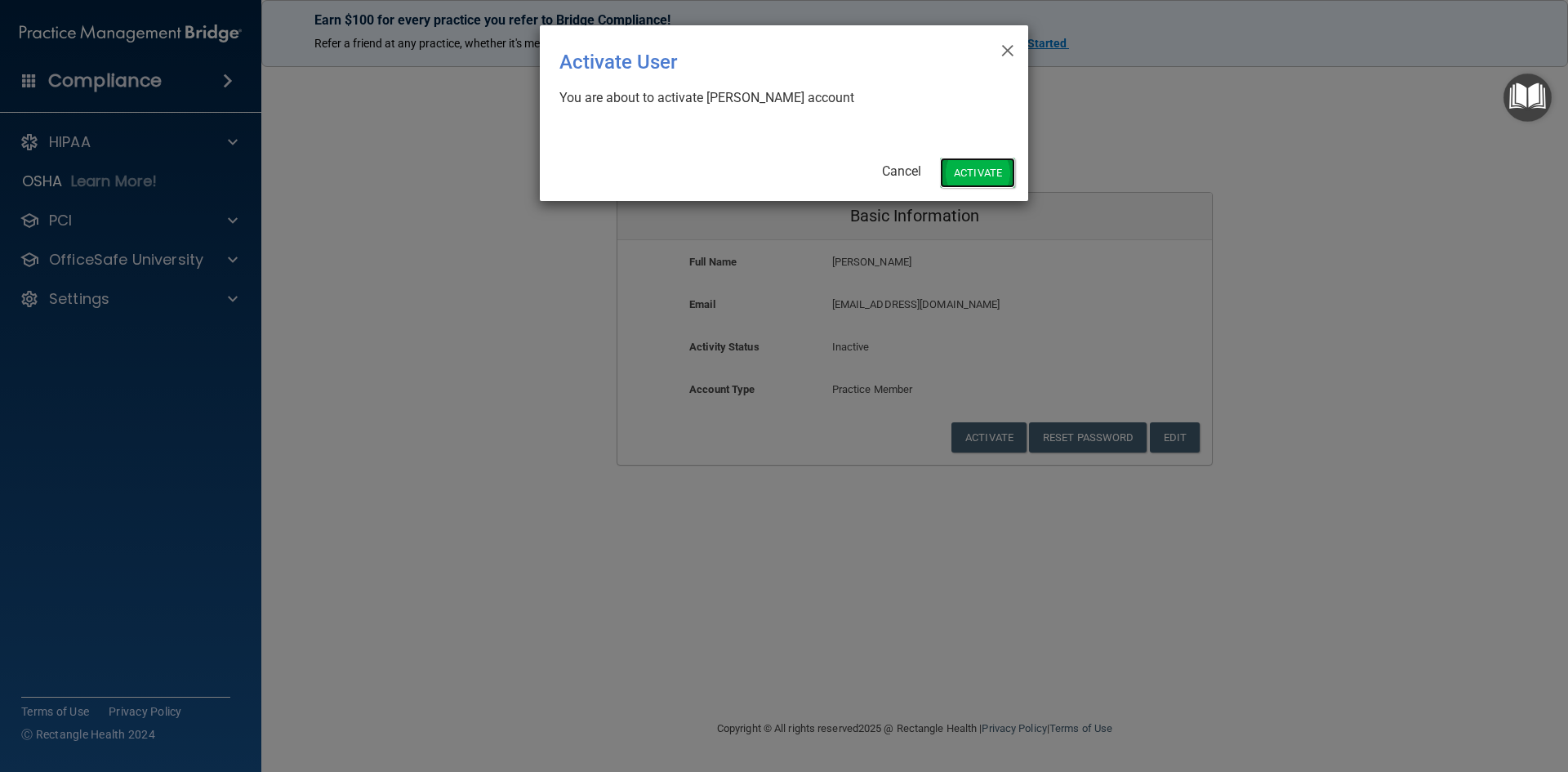
click at [959, 163] on button "Activate" at bounding box center [977, 173] width 75 height 30
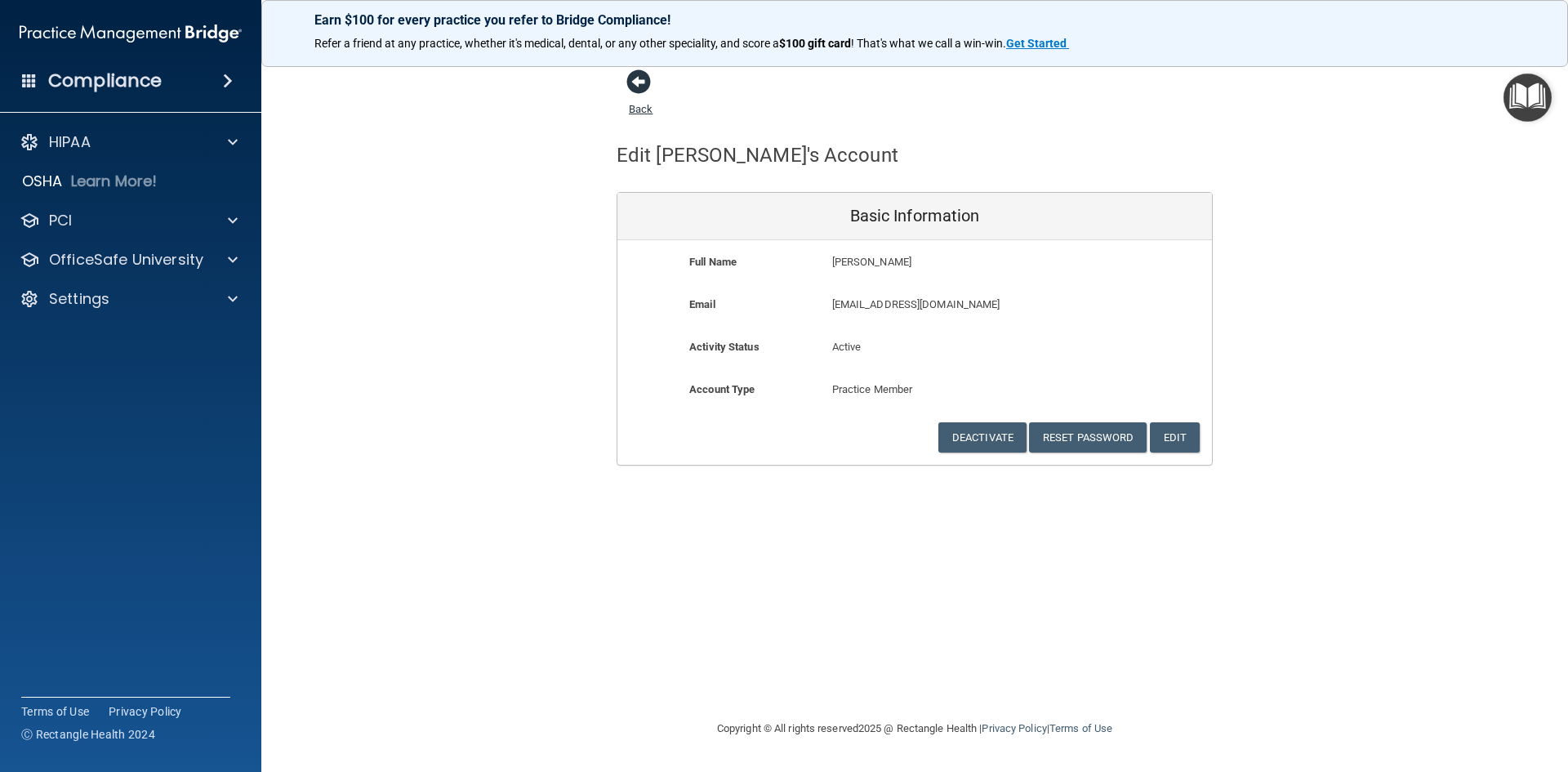
click at [641, 108] on link "Back" at bounding box center [641, 99] width 24 height 32
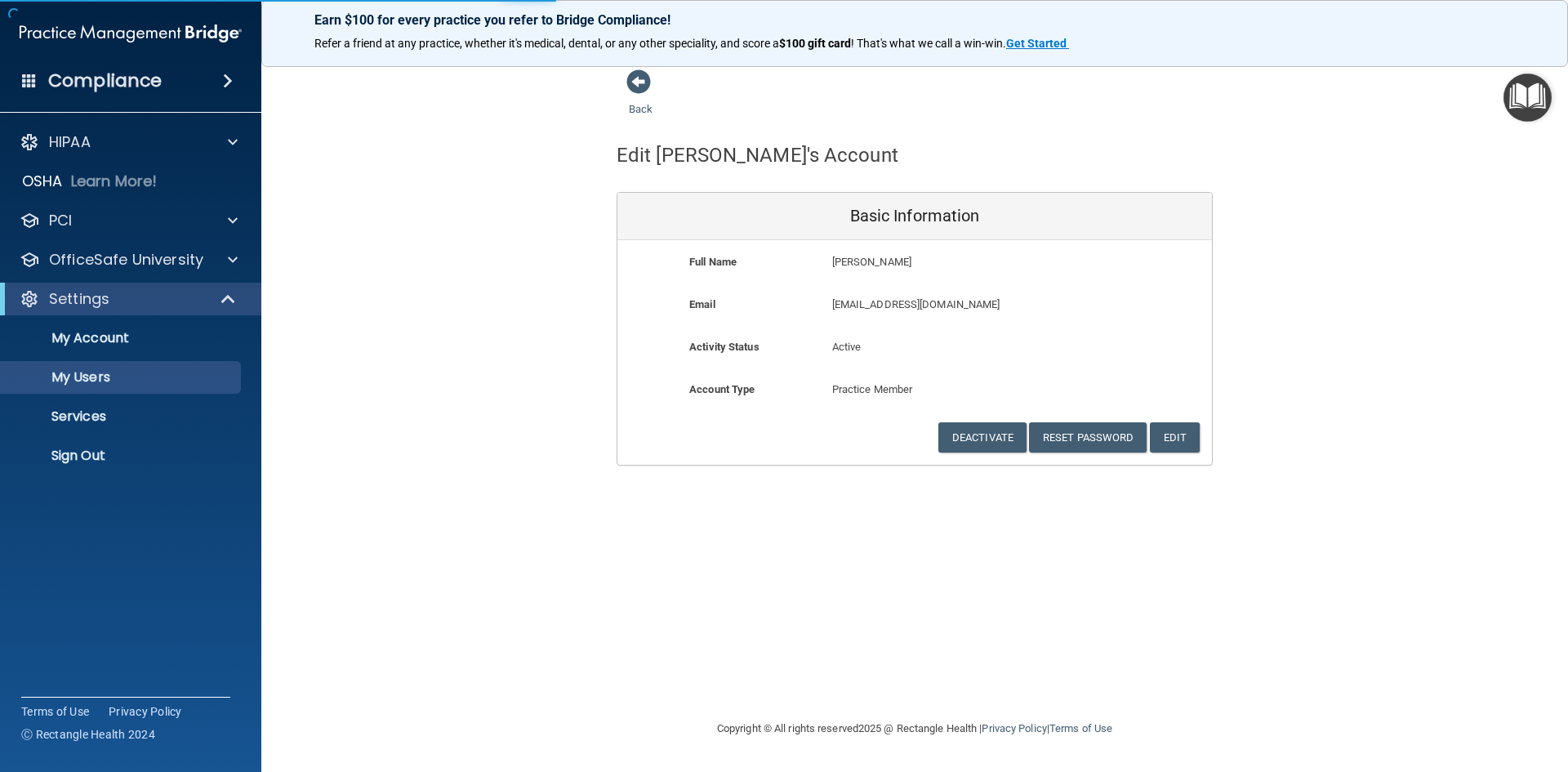
select select "40"
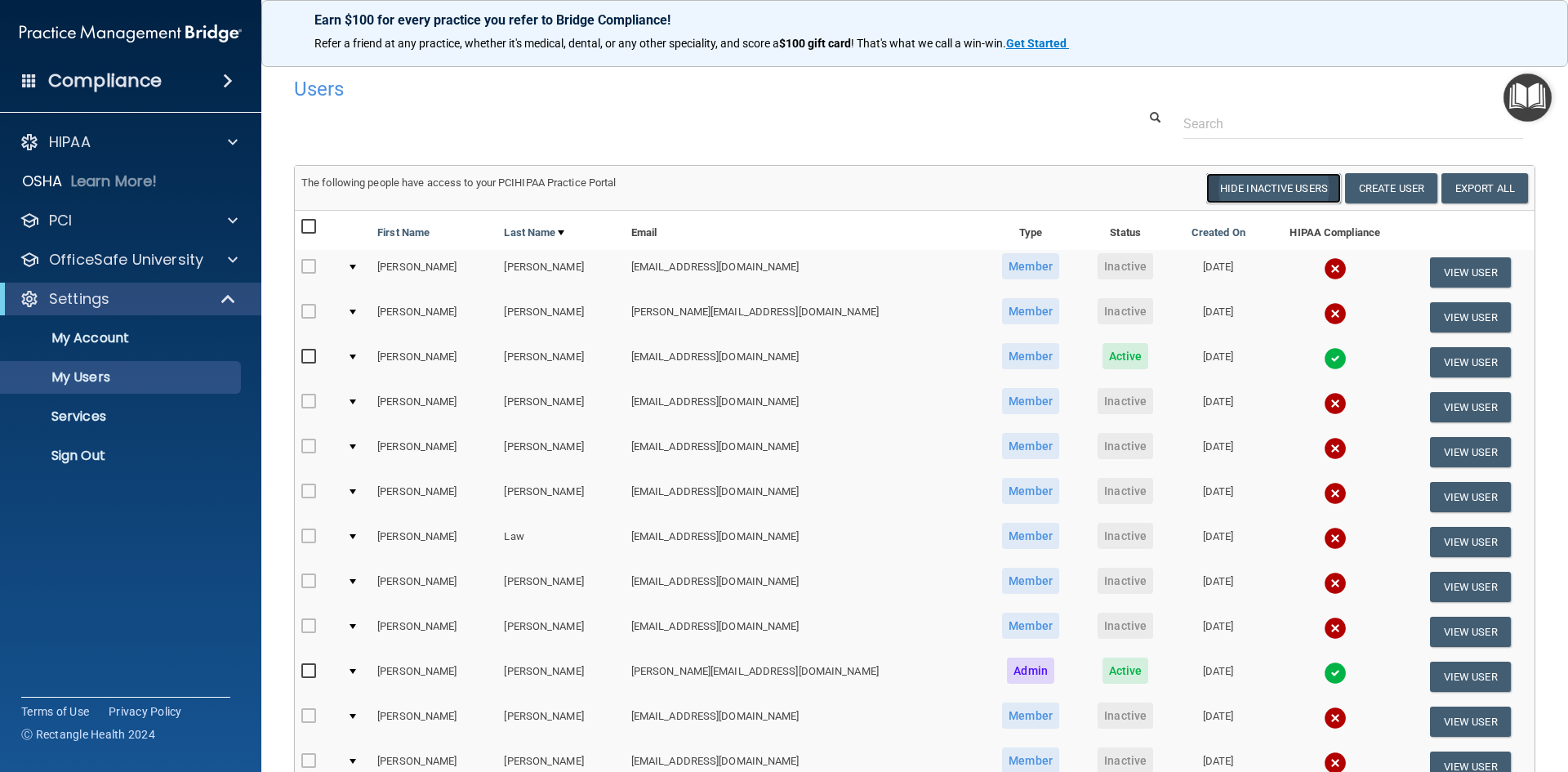
click at [1279, 187] on button "Hide Inactive Users" at bounding box center [1274, 188] width 135 height 30
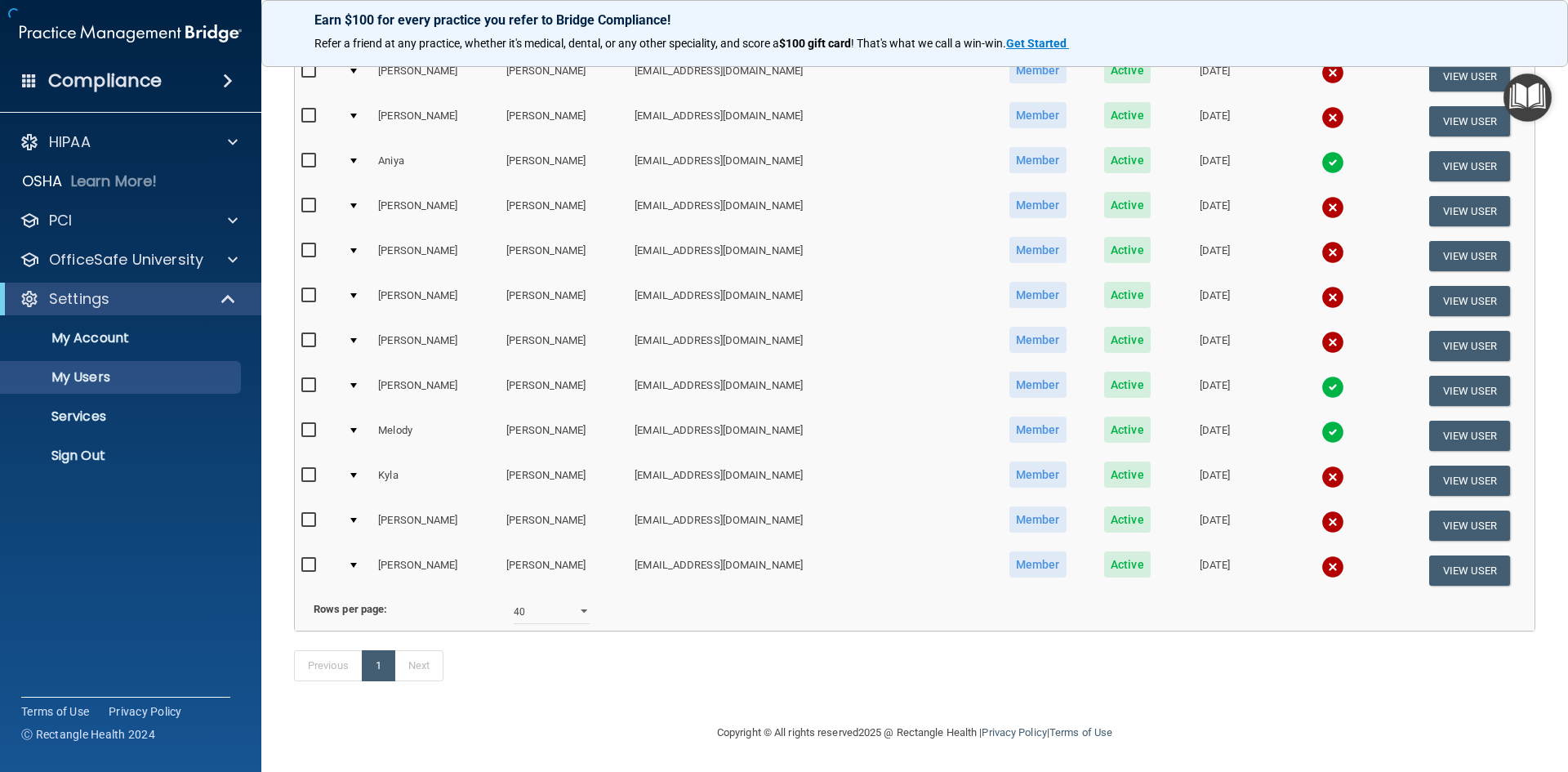
scroll to position [1075, 0]
click at [576, 600] on select "10 20 30 40 all" at bounding box center [552, 611] width 76 height 24
select select "31"
click at [514, 600] on select "10 20 30 40 all" at bounding box center [552, 611] width 76 height 24
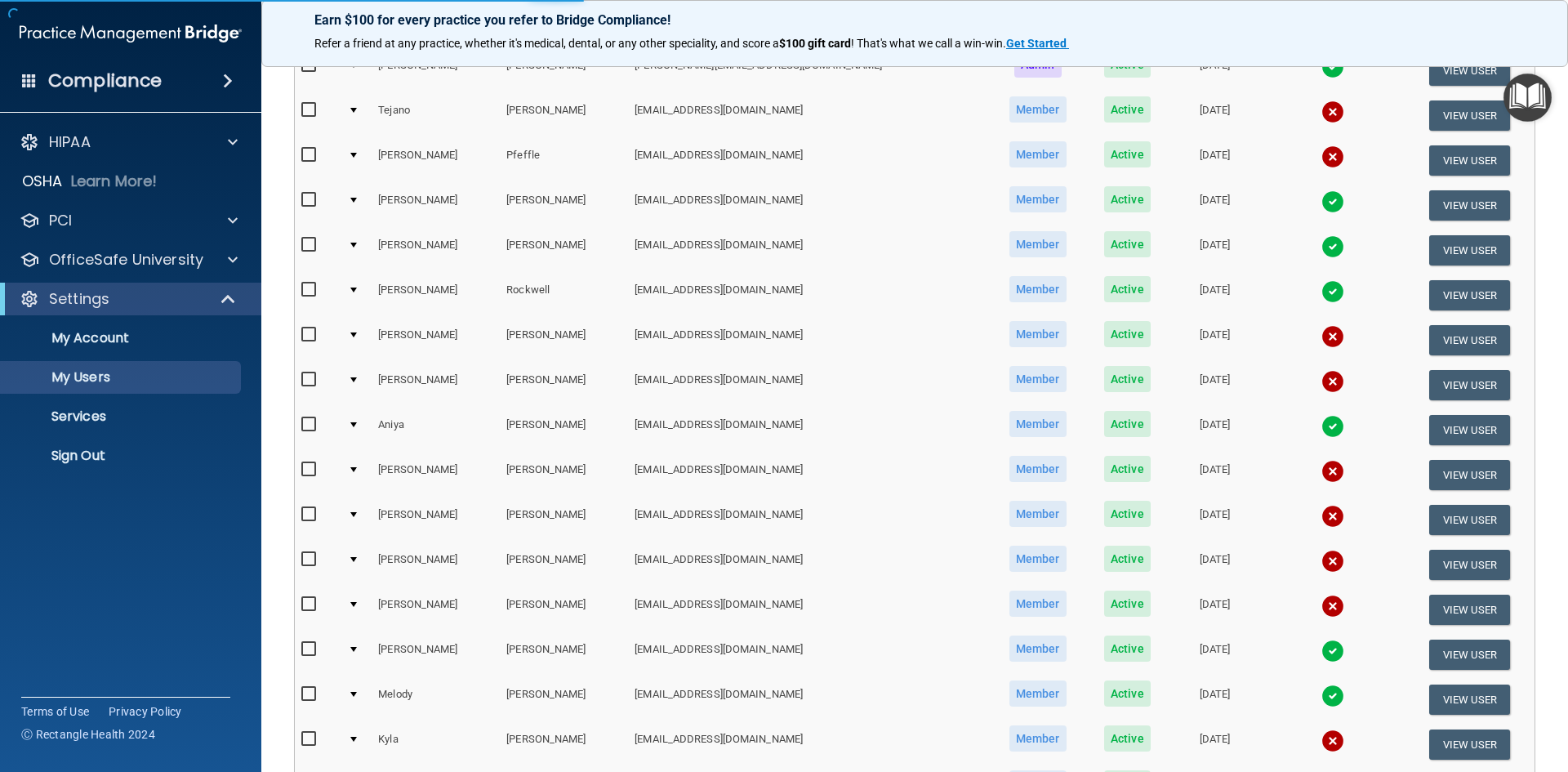
scroll to position [748, 0]
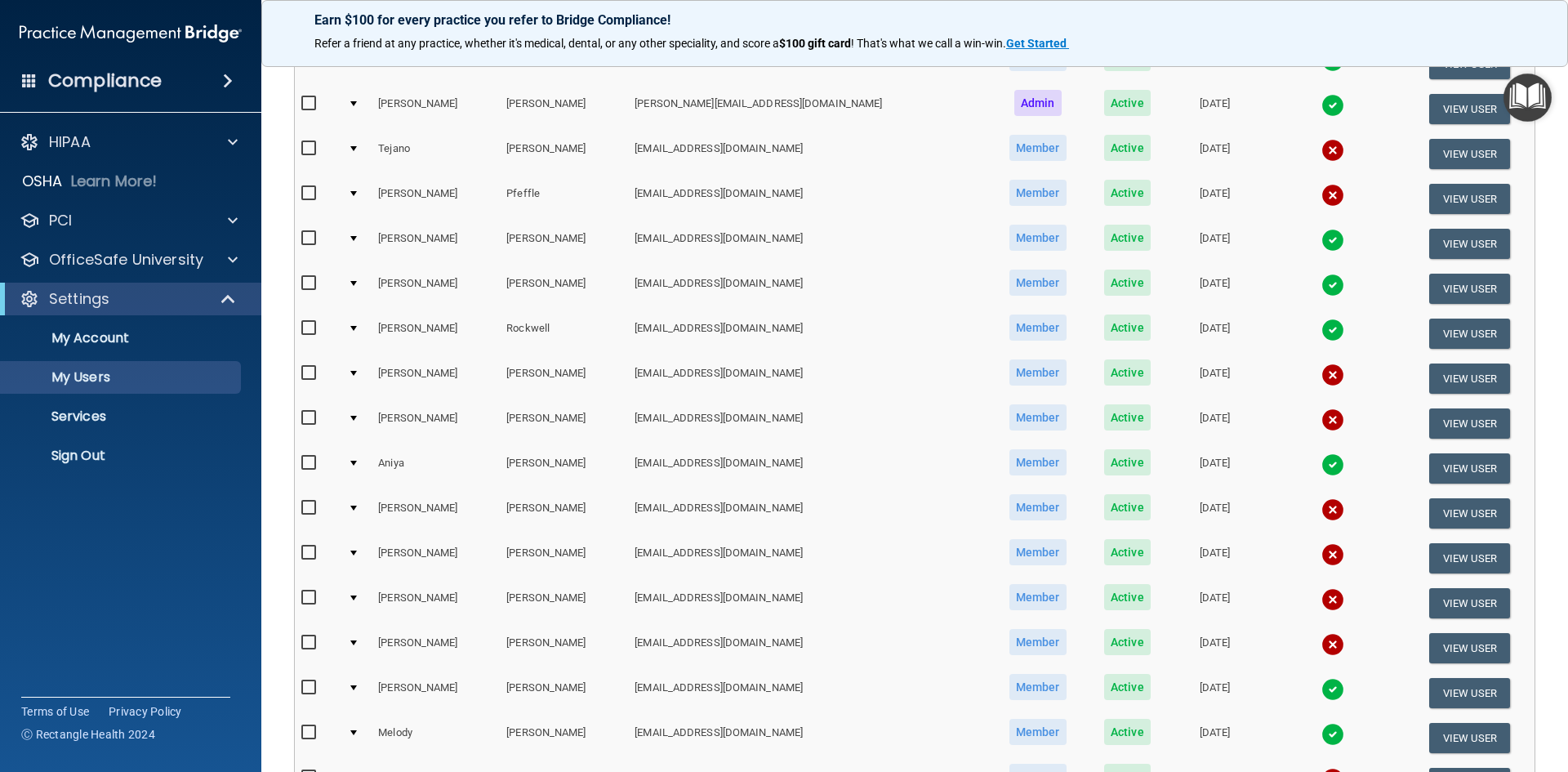
click at [304, 285] on input "checkbox" at bounding box center [311, 283] width 18 height 13
checkbox input "true"
click at [1433, 283] on button "View User" at bounding box center [1470, 288] width 81 height 30
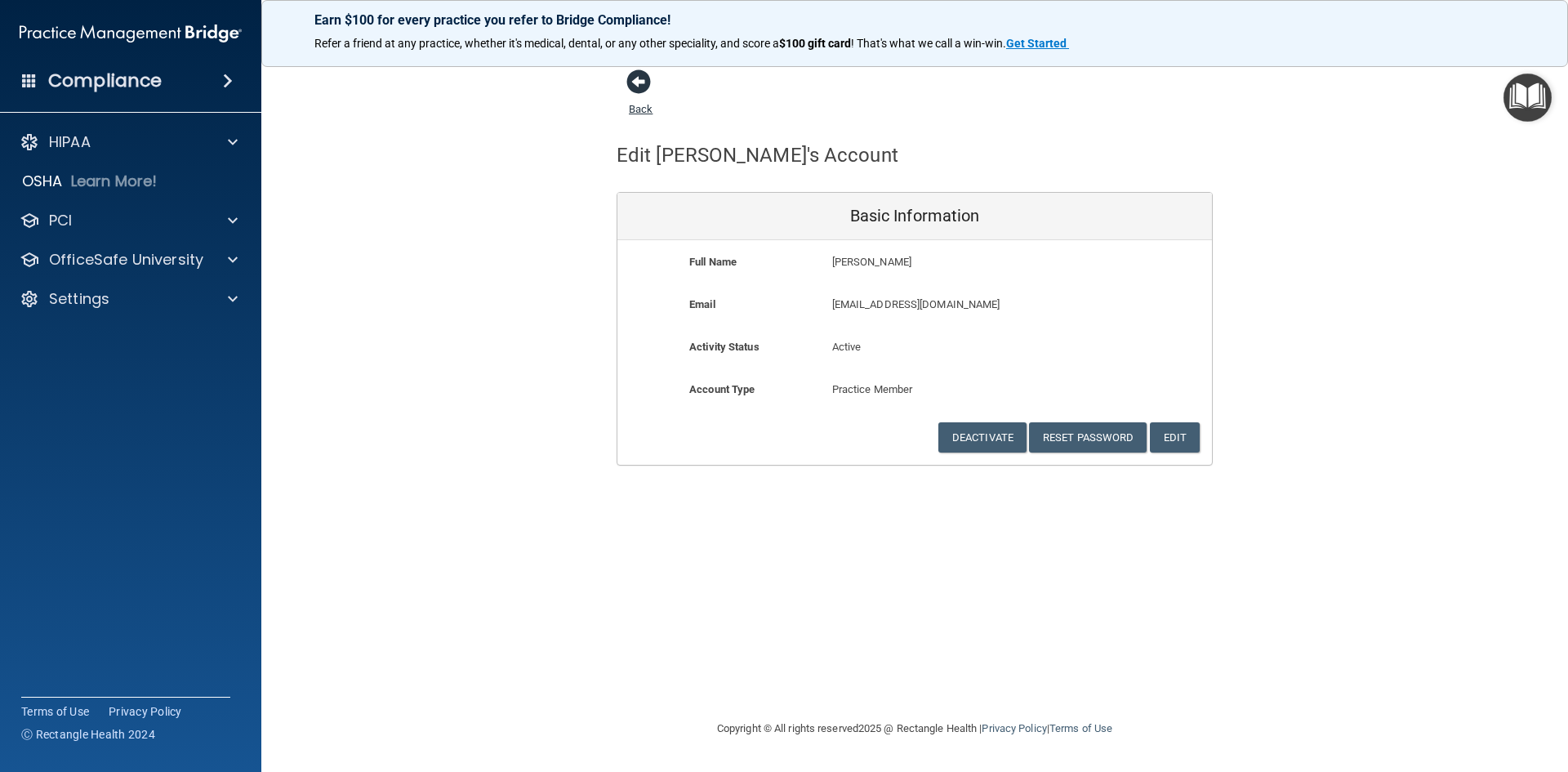
click at [640, 111] on link "Back" at bounding box center [641, 99] width 24 height 32
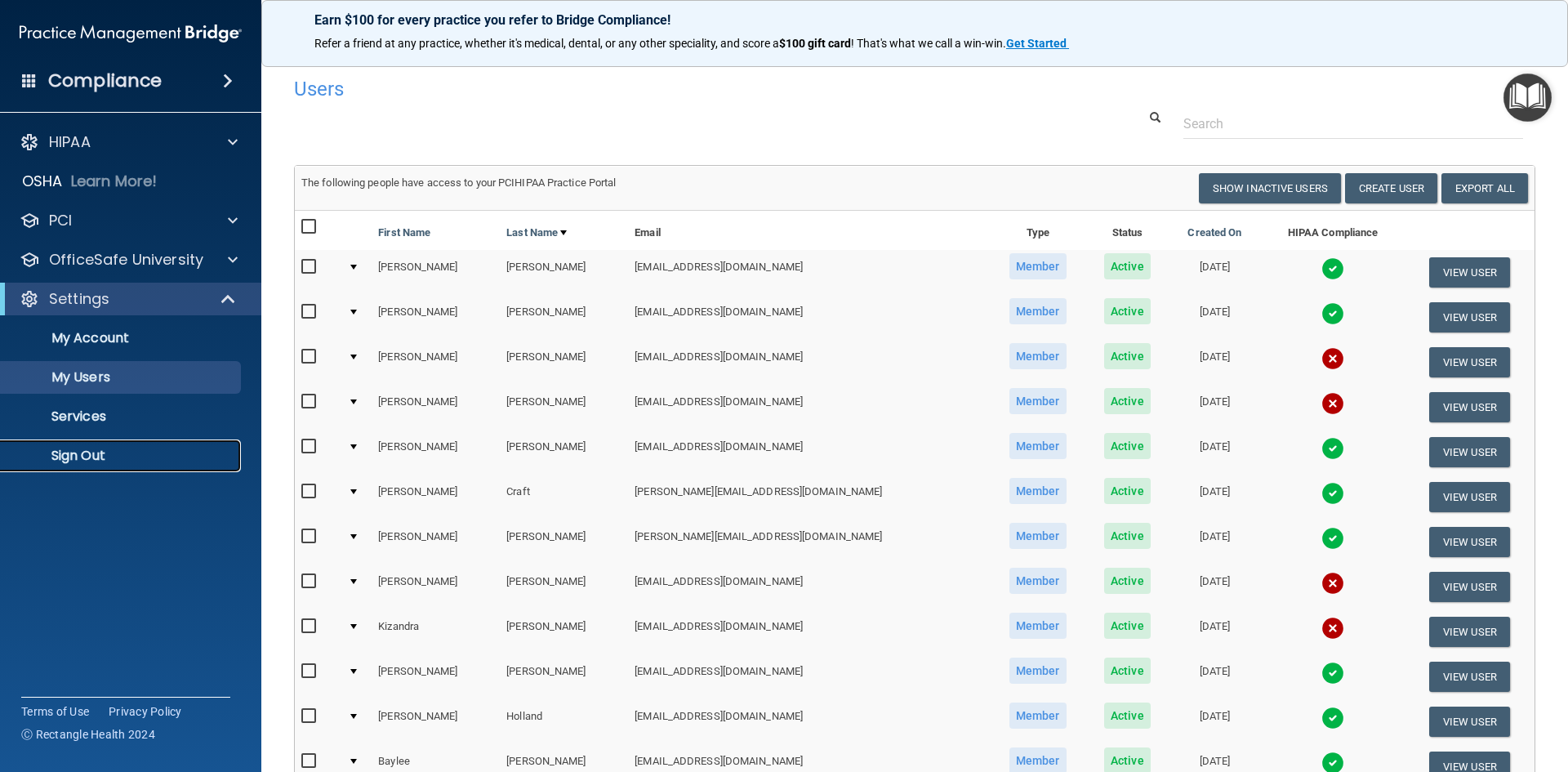
click at [82, 452] on p "Sign Out" at bounding box center [122, 455] width 223 height 16
